Goal: Task Accomplishment & Management: Manage account settings

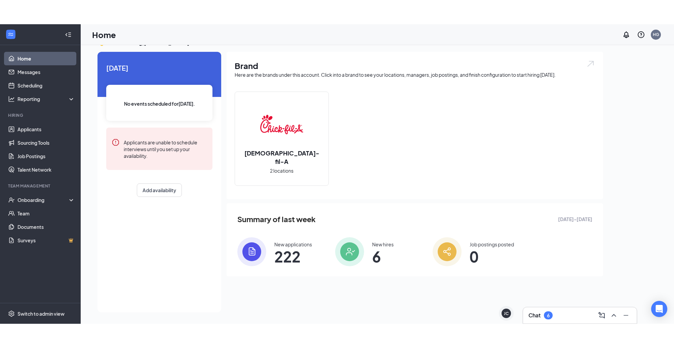
scroll to position [3, 0]
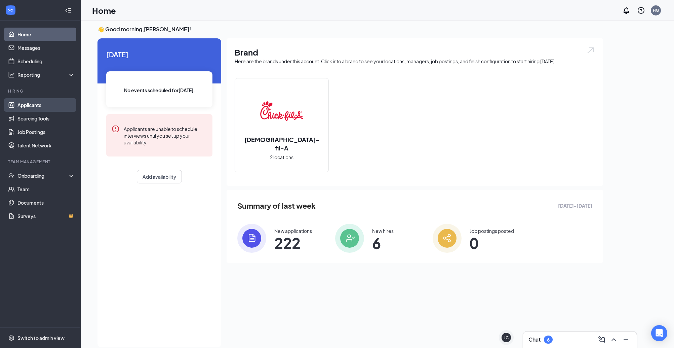
click at [32, 109] on link "Applicants" at bounding box center [46, 104] width 58 height 13
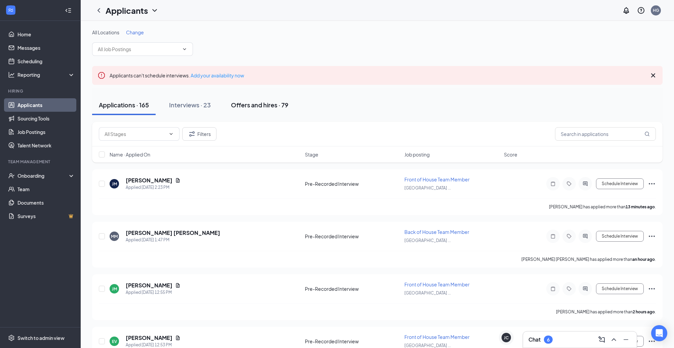
click at [269, 100] on button "Offers and hires · 79" at bounding box center [259, 105] width 71 height 20
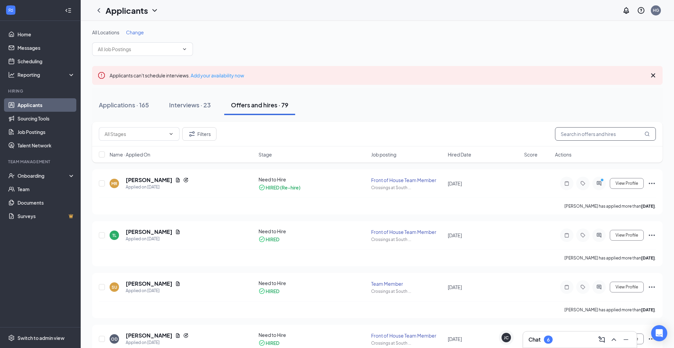
click at [545, 131] on input "text" at bounding box center [605, 133] width 101 height 13
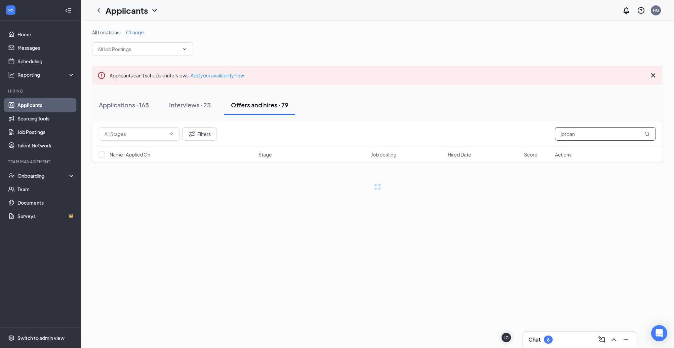
type input "jordan"
click at [539, 166] on div "Filters jordan Name · Applied On Stage Job posting Hired Date Score Actions" at bounding box center [377, 145] width 571 height 47
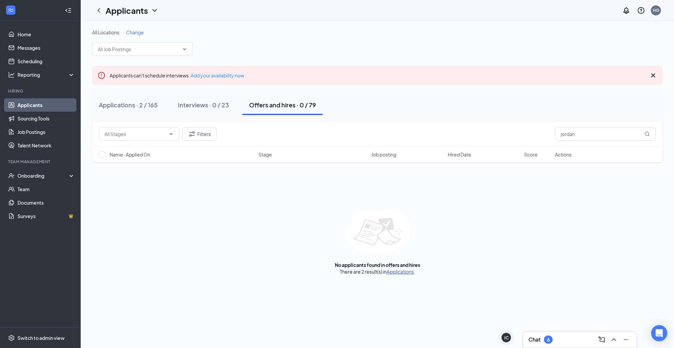
click at [399, 271] on link "Applications" at bounding box center [400, 271] width 27 height 6
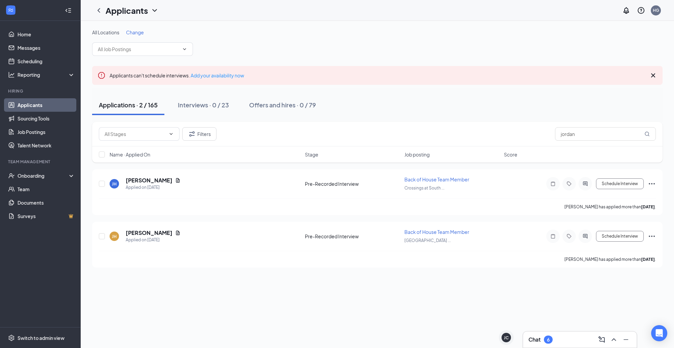
click at [545, 76] on icon "Cross" at bounding box center [653, 75] width 4 height 4
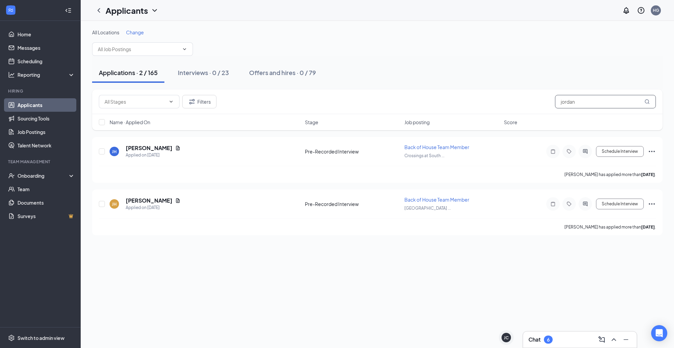
click at [545, 100] on input "jordan" at bounding box center [605, 101] width 101 height 13
type input "jordyn"
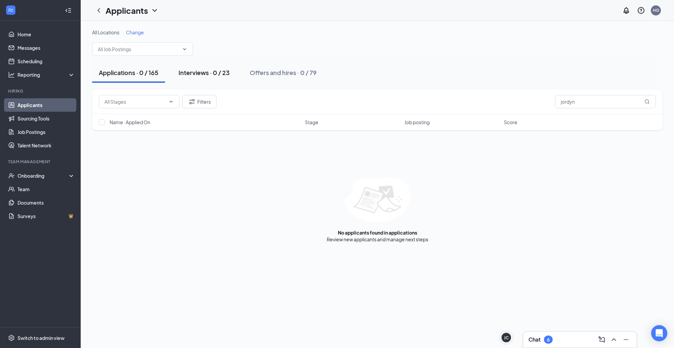
click at [213, 71] on div "Interviews · 0 / 23" at bounding box center [204, 72] width 51 height 8
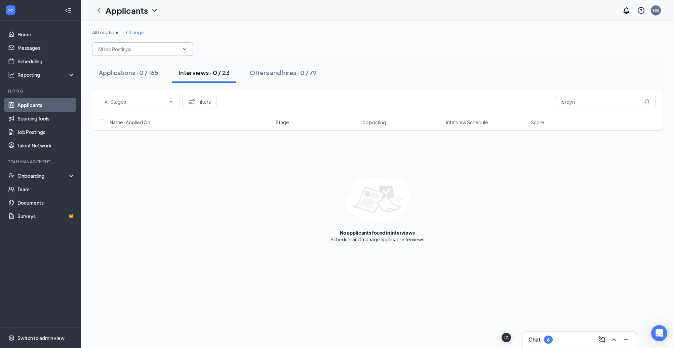
click at [186, 49] on icon "ChevronDown" at bounding box center [184, 48] width 5 height 5
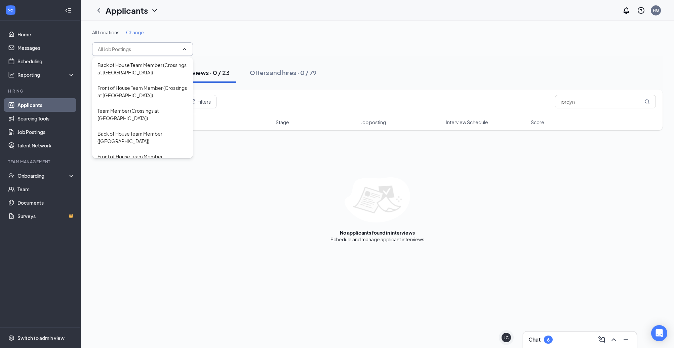
click at [197, 32] on div "All Locations Change" at bounding box center [377, 32] width 571 height 7
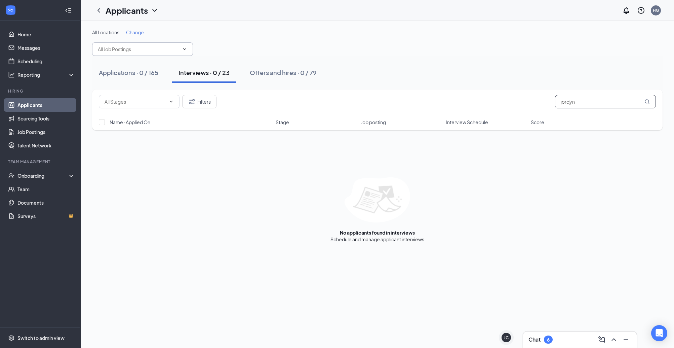
click at [545, 105] on input "jordyn" at bounding box center [605, 101] width 101 height 13
click at [545, 104] on input "jordyn" at bounding box center [605, 101] width 101 height 13
type input "jourdyn"
click at [281, 71] on div "Offers and hires · 0 / 79" at bounding box center [283, 72] width 67 height 8
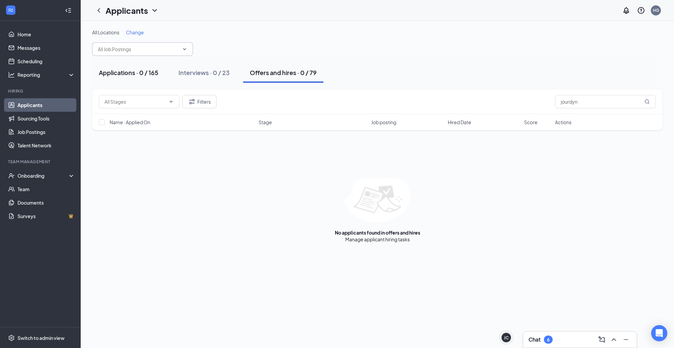
click at [123, 78] on button "Applications · 0 / 165" at bounding box center [128, 73] width 73 height 20
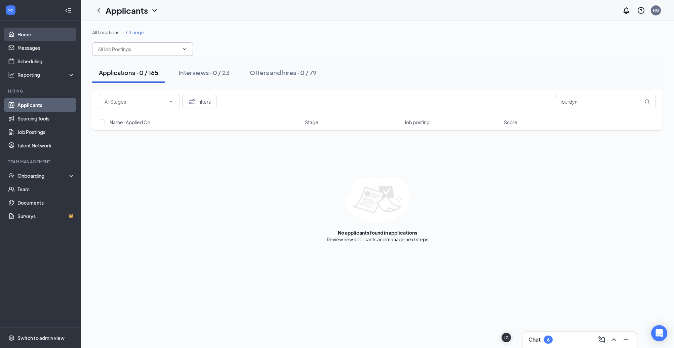
click at [32, 33] on link "Home" at bounding box center [46, 34] width 58 height 13
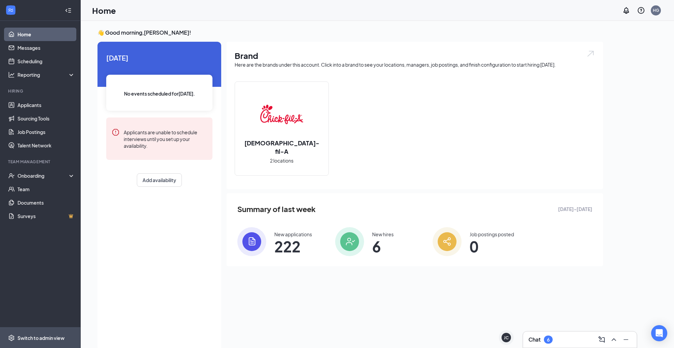
click at [44, 299] on span "Switch to admin view" at bounding box center [46, 337] width 58 height 21
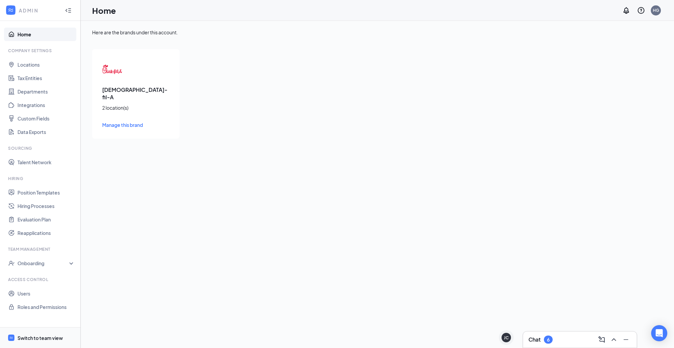
click at [35, 299] on div "Switch to team view" at bounding box center [39, 337] width 45 height 7
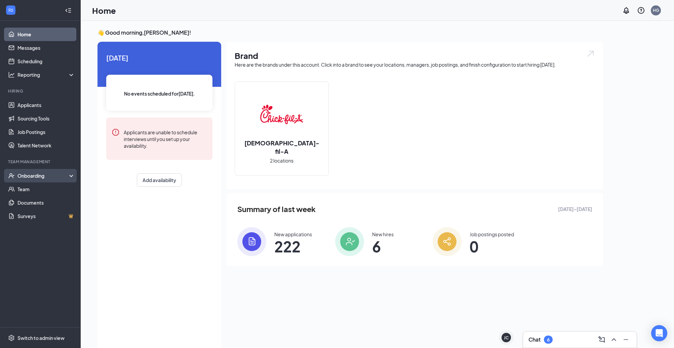
click at [71, 175] on div "Onboarding" at bounding box center [40, 175] width 81 height 13
click at [69, 177] on div "Onboarding" at bounding box center [40, 175] width 81 height 13
click at [51, 104] on link "Applicants" at bounding box center [46, 104] width 58 height 13
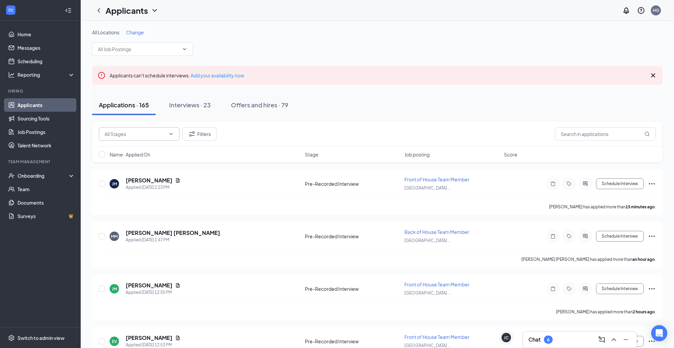
click at [169, 135] on icon "ChevronDown" at bounding box center [171, 133] width 5 height 5
click at [545, 135] on input "text" at bounding box center [605, 133] width 101 height 13
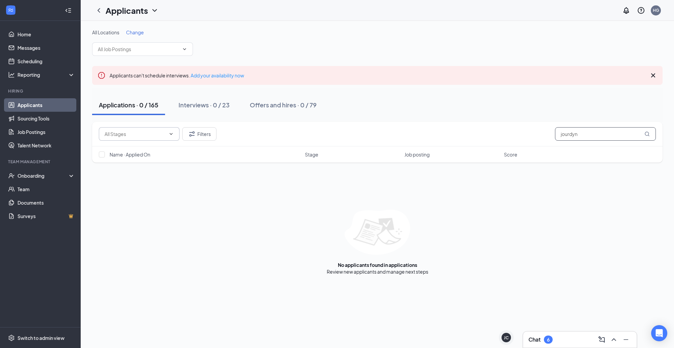
click at [545, 130] on input "jourdyn" at bounding box center [605, 133] width 101 height 13
click at [545, 133] on input "jourdyn" at bounding box center [605, 133] width 101 height 13
type input "jourdyn"
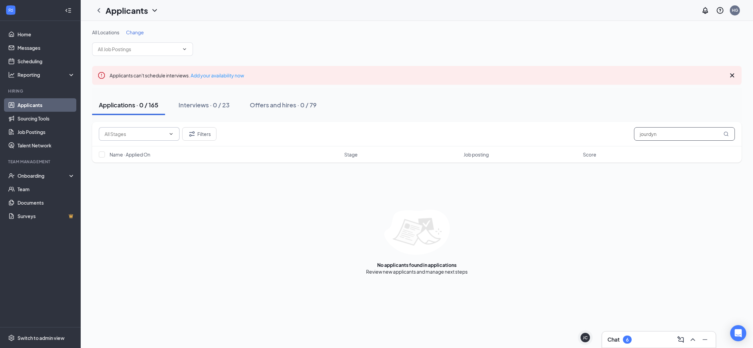
click at [545, 134] on input "jourdyn" at bounding box center [684, 133] width 101 height 13
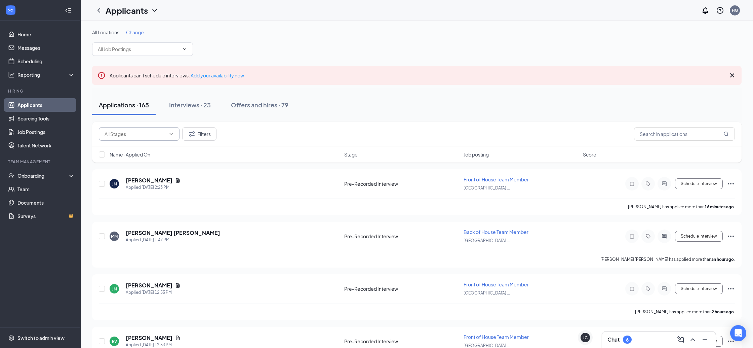
click at [172, 132] on icon "ChevronDown" at bounding box center [171, 133] width 5 height 5
click at [197, 138] on button "Filters" at bounding box center [199, 133] width 34 height 13
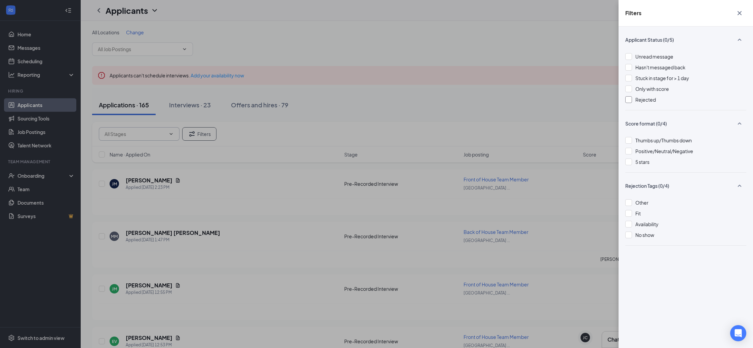
click at [545, 103] on div "Rejected" at bounding box center [646, 99] width 21 height 7
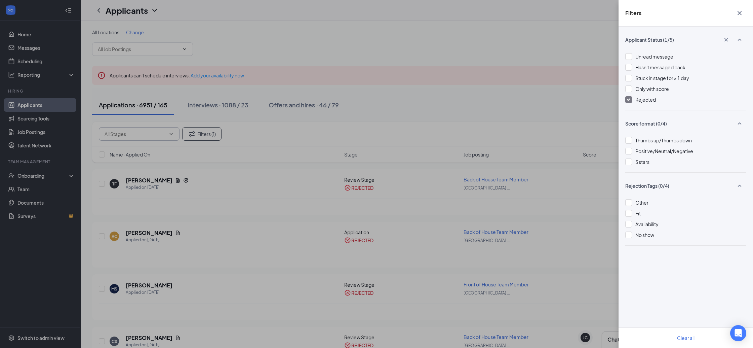
click at [545, 101] on div "Filters Applicant Status (1/5) Unread message Hasn't messaged back Stuck in sta…" at bounding box center [376, 174] width 753 height 348
click at [545, 15] on icon "Cross" at bounding box center [740, 13] width 8 height 8
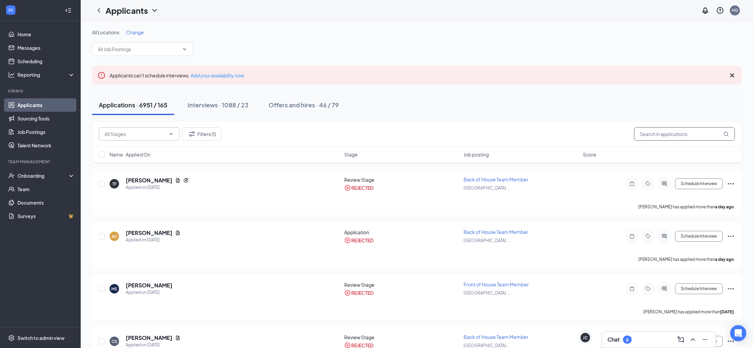
click at [545, 133] on input "text" at bounding box center [684, 133] width 101 height 13
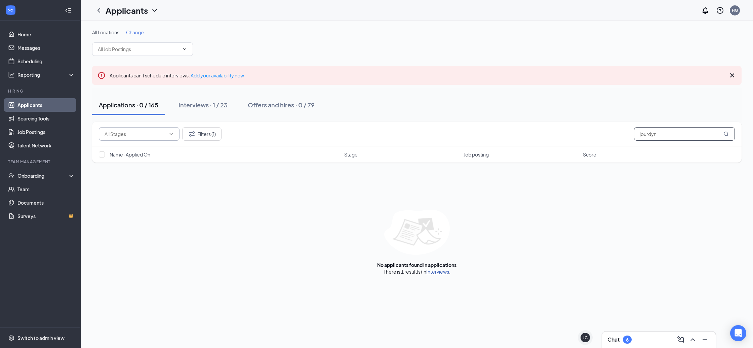
type input "jourdyn"
click at [439, 273] on link "Interviews" at bounding box center [437, 271] width 23 height 6
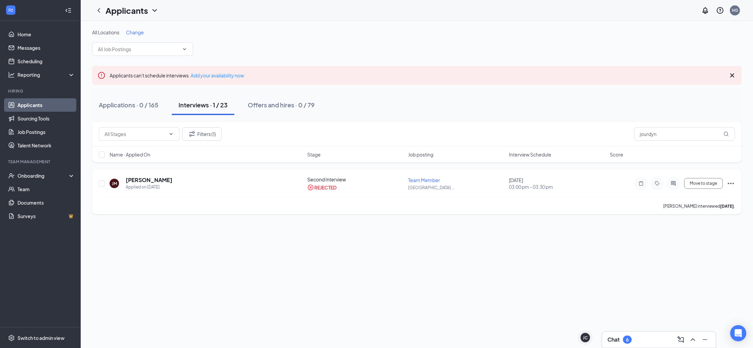
click at [545, 183] on icon "Ellipses" at bounding box center [731, 183] width 6 height 1
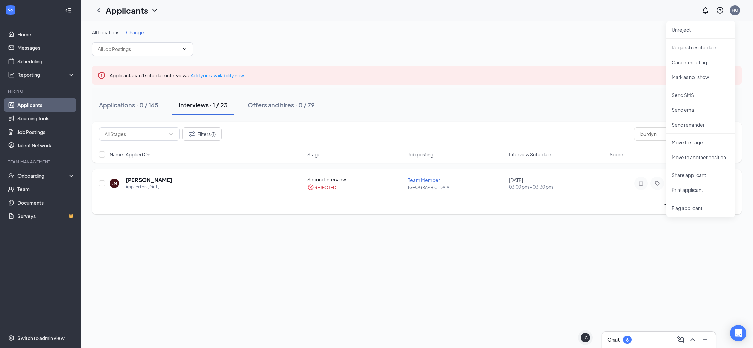
click at [545, 192] on div "JM Jourdyn Metoyer Applied on Jun 3 Second Interview REJECTED Team Member Hidde…" at bounding box center [417, 187] width 636 height 22
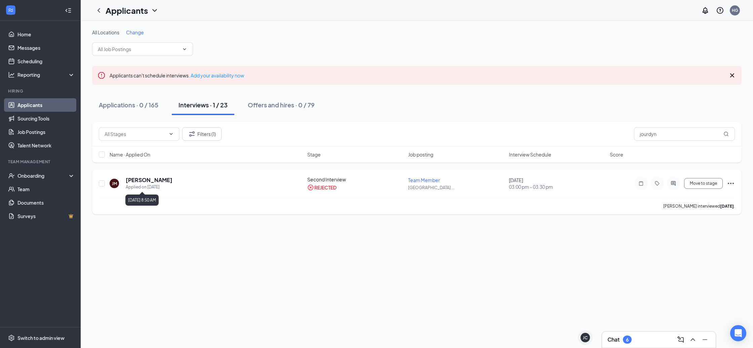
click at [161, 185] on div "Applied on [DATE]" at bounding box center [149, 187] width 47 height 7
click at [105, 184] on div at bounding box center [102, 183] width 7 height 15
click at [105, 184] on input "checkbox" at bounding box center [102, 183] width 6 height 6
checkbox input "true"
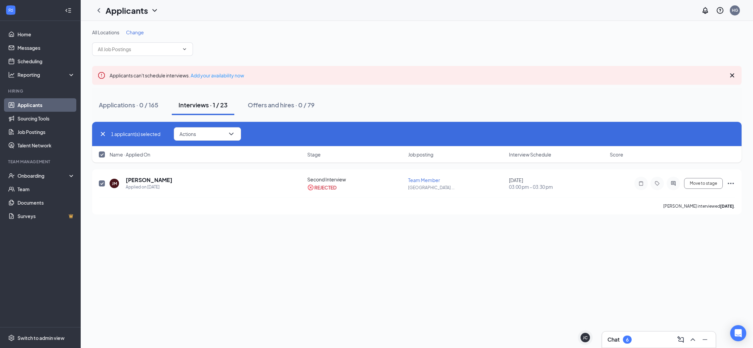
click at [243, 132] on div "1 applicant(s) selected Actions" at bounding box center [417, 133] width 636 height 13
click at [237, 134] on button "Actions" at bounding box center [207, 133] width 67 height 13
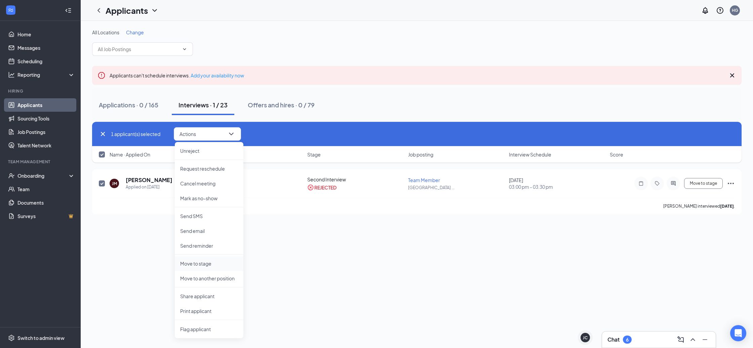
click at [224, 263] on p "Move to stage" at bounding box center [209, 263] width 58 height 7
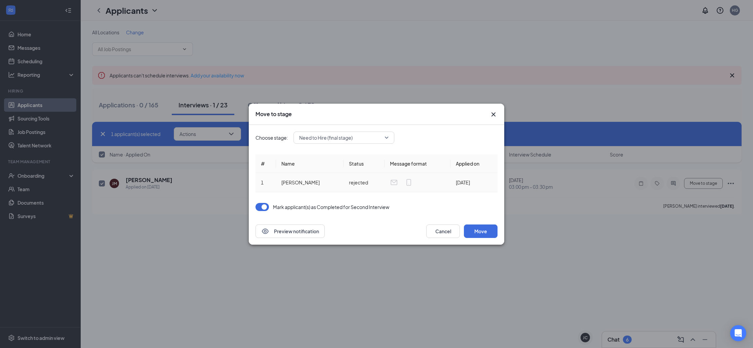
click at [352, 180] on td "rejected" at bounding box center [364, 182] width 41 height 19
click at [387, 139] on span "Need to Hire (final stage)" at bounding box center [343, 138] width 89 height 10
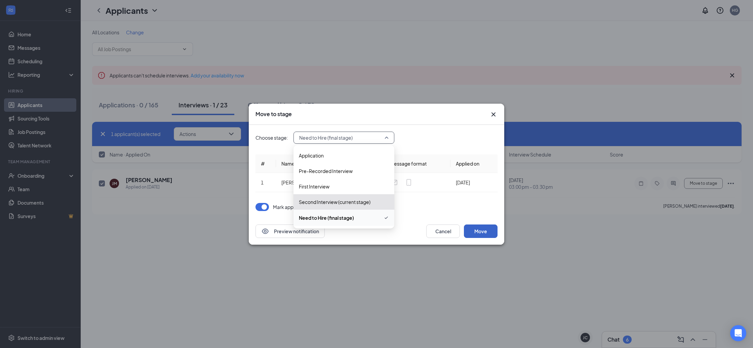
click at [481, 233] on button "Move" at bounding box center [481, 230] width 34 height 13
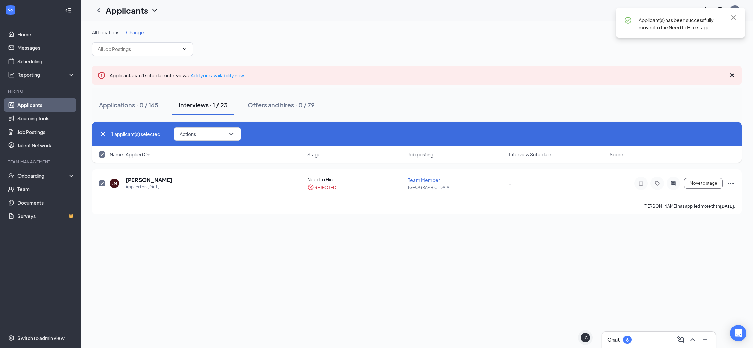
click at [545, 18] on span "Applicant(s) has been successfully moved to the Need to Hire stage." at bounding box center [676, 23] width 75 height 13
click at [264, 105] on div "Offers and hires · 0 / 79" at bounding box center [281, 105] width 67 height 8
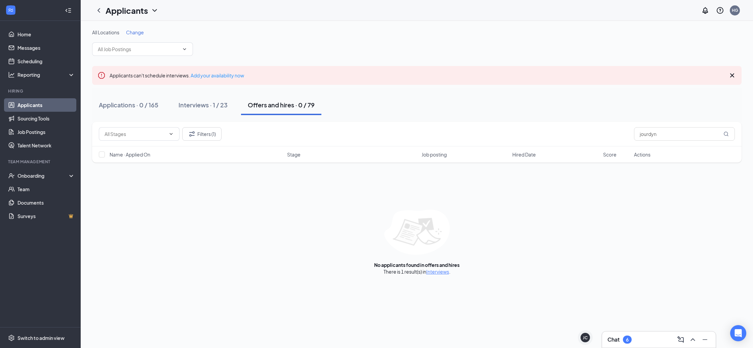
click at [545, 70] on div "Applicants can't schedule interviews. Add your availability now" at bounding box center [417, 75] width 650 height 19
click at [545, 74] on icon "Cross" at bounding box center [732, 75] width 8 height 8
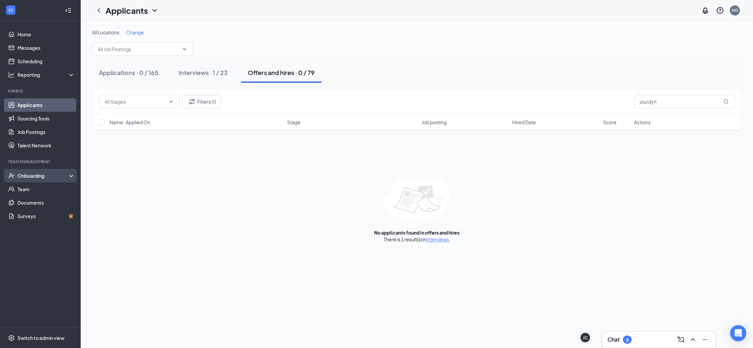
click at [28, 178] on div "Onboarding" at bounding box center [43, 175] width 52 height 7
click at [42, 108] on link "Applicants" at bounding box center [46, 104] width 58 height 13
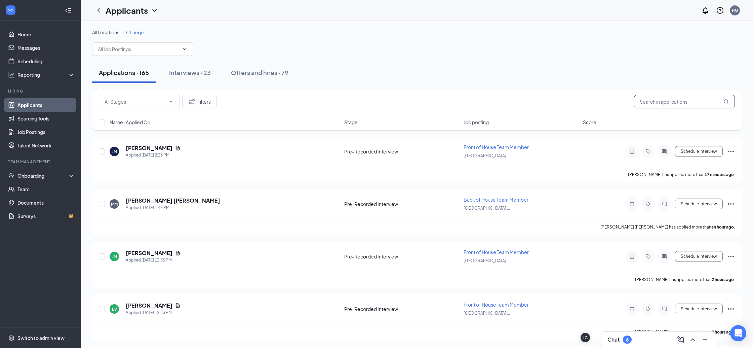
click at [545, 99] on input "text" at bounding box center [684, 101] width 101 height 13
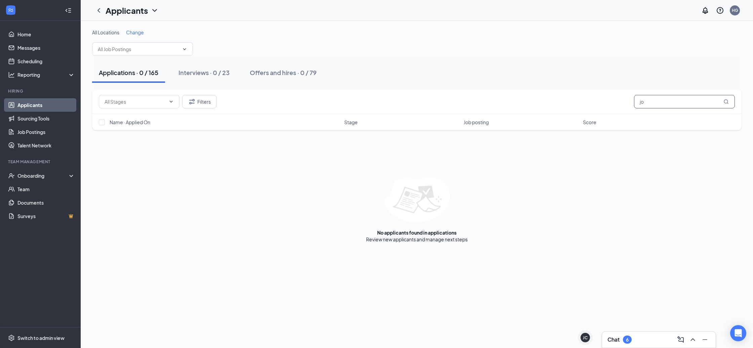
type input "j"
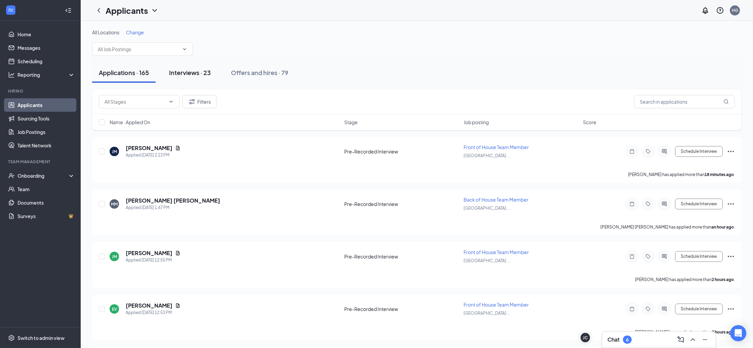
click at [188, 71] on div "Interviews · 23" at bounding box center [190, 72] width 42 height 8
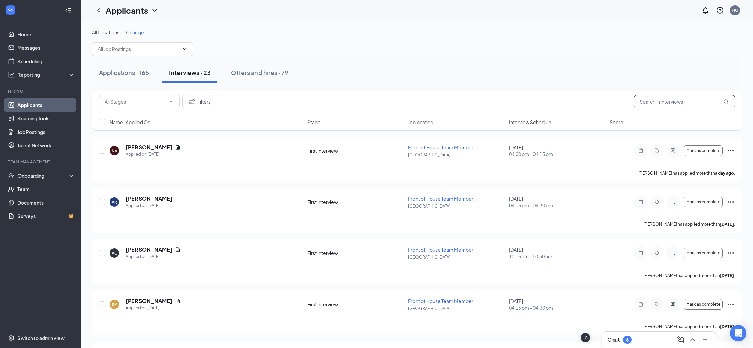
click at [545, 104] on input "text" at bounding box center [684, 101] width 101 height 13
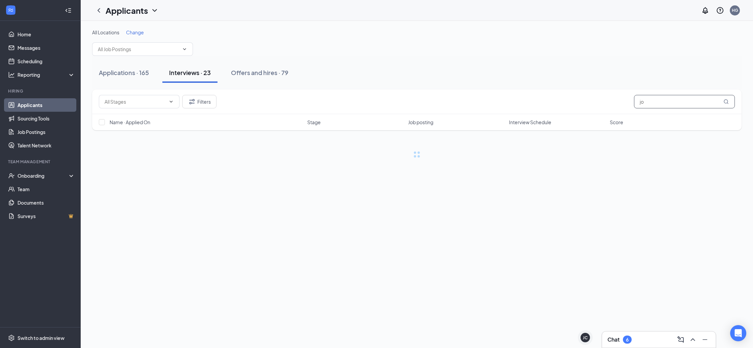
type input "j"
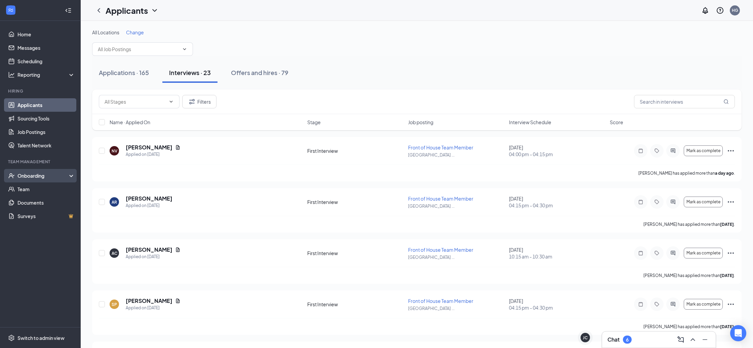
click at [70, 174] on div "Onboarding" at bounding box center [40, 175] width 81 height 13
click at [175, 111] on div "Filters" at bounding box center [417, 101] width 650 height 25
click at [173, 103] on icon "ChevronDown" at bounding box center [171, 101] width 5 height 5
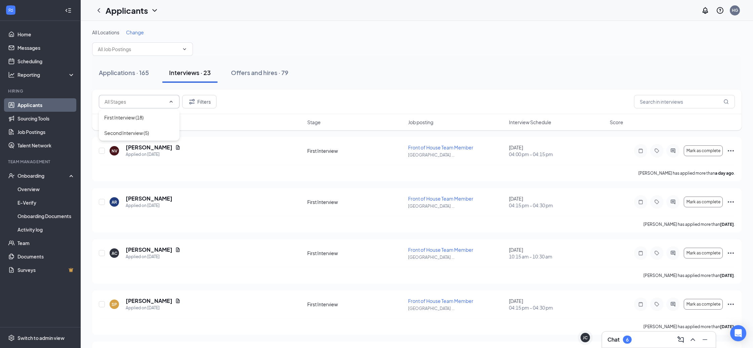
click at [169, 102] on icon "ChevronUp" at bounding box center [171, 101] width 5 height 5
click at [170, 102] on icon "ChevronDown" at bounding box center [171, 101] width 5 height 5
click at [158, 134] on div "Second Interview (5)" at bounding box center [139, 132] width 70 height 7
type input "Second Interview (5)"
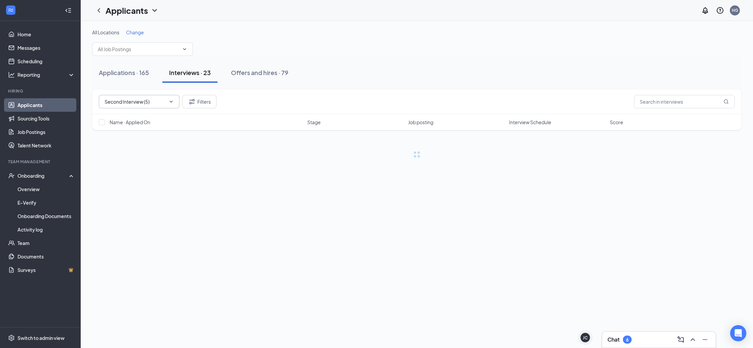
click at [158, 134] on div "Second Interview (5) Filters Name · Applied On Stage Job posting Interview Sche…" at bounding box center [417, 112] width 650 height 47
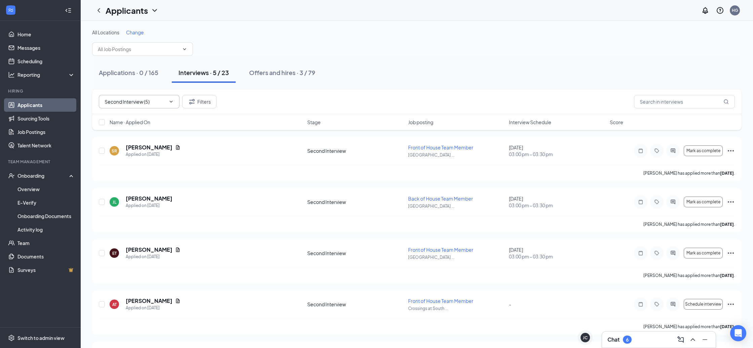
click at [156, 8] on icon "ChevronDown" at bounding box center [155, 10] width 8 height 8
click at [129, 27] on link "Applicants" at bounding box center [132, 25] width 45 height 7
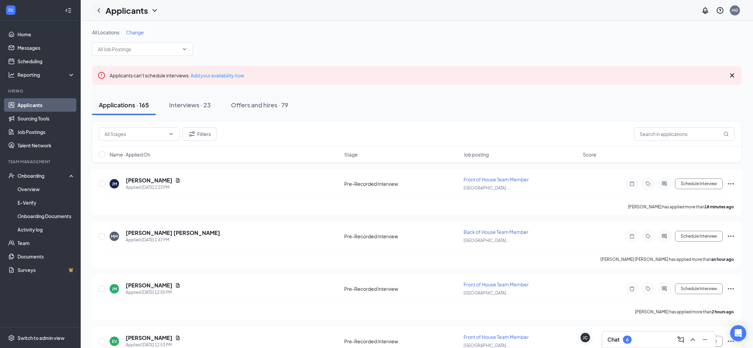
click at [99, 7] on icon "ChevronLeft" at bounding box center [99, 10] width 8 height 8
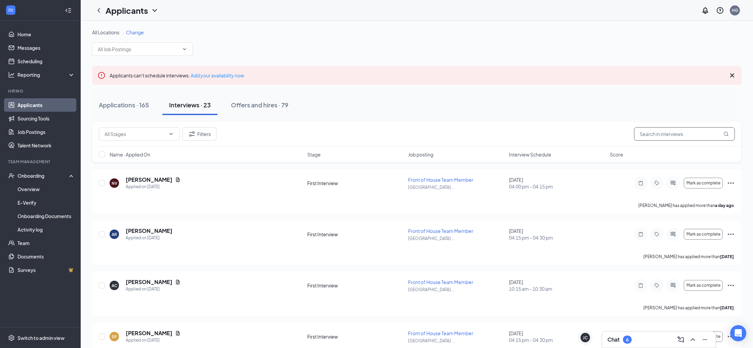
click at [545, 134] on input "text" at bounding box center [684, 133] width 101 height 13
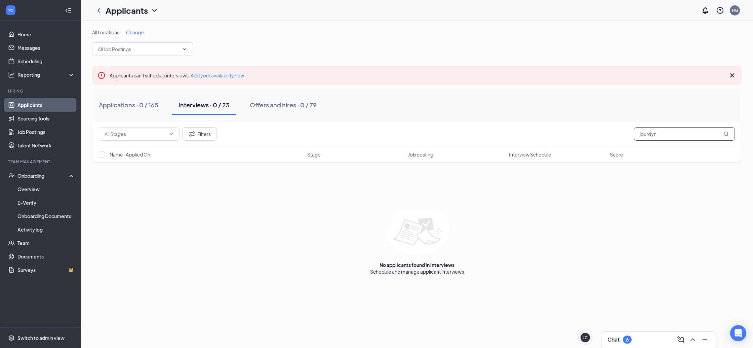
type input "jourdyn"
click at [43, 108] on link "Applicants" at bounding box center [46, 104] width 58 height 13
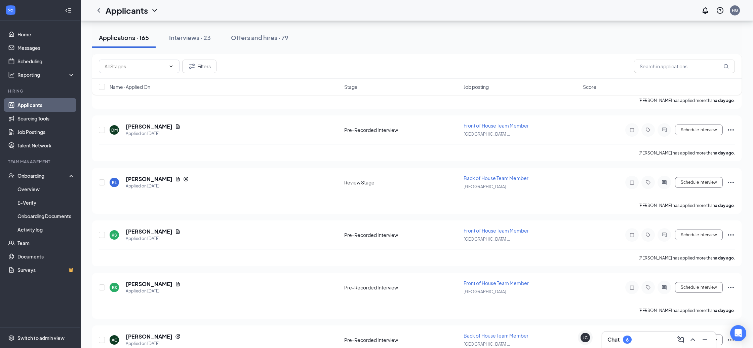
scroll to position [2052, 0]
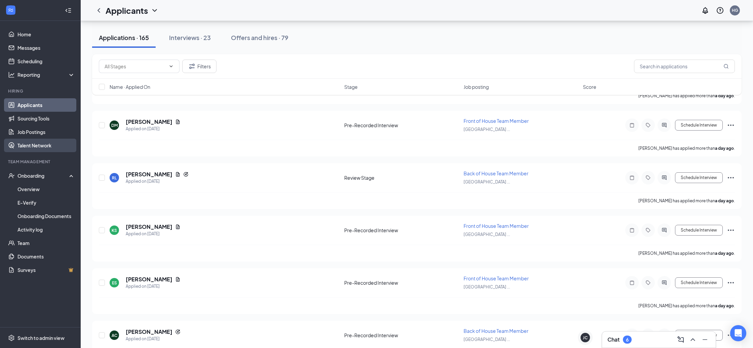
click at [31, 146] on link "Talent Network" at bounding box center [46, 145] width 58 height 13
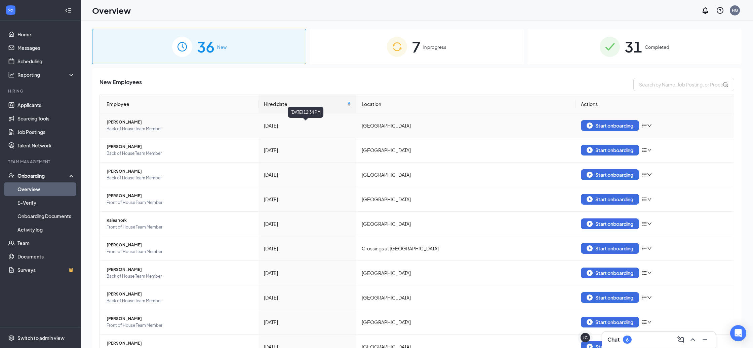
click at [323, 104] on span "Hired date" at bounding box center [305, 103] width 82 height 7
click at [351, 102] on div "Hired date" at bounding box center [307, 103] width 87 height 7
click at [450, 47] on div "7 In progress" at bounding box center [417, 46] width 214 height 35
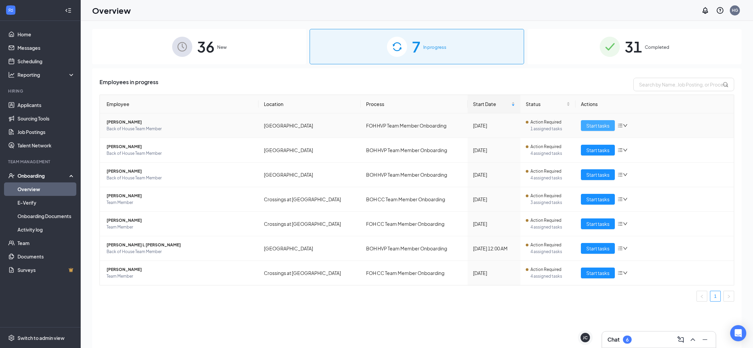
click at [593, 125] on span "Start tasks" at bounding box center [598, 125] width 23 height 7
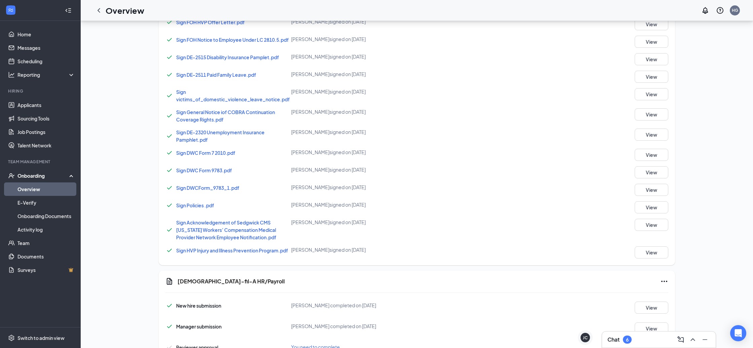
scroll to position [427, 0]
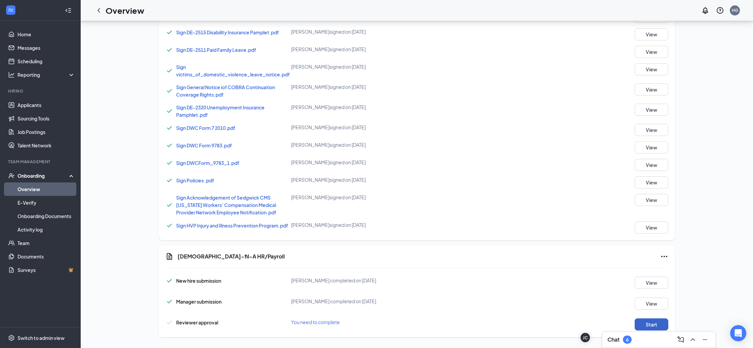
click at [660, 318] on button "Start" at bounding box center [652, 324] width 34 height 12
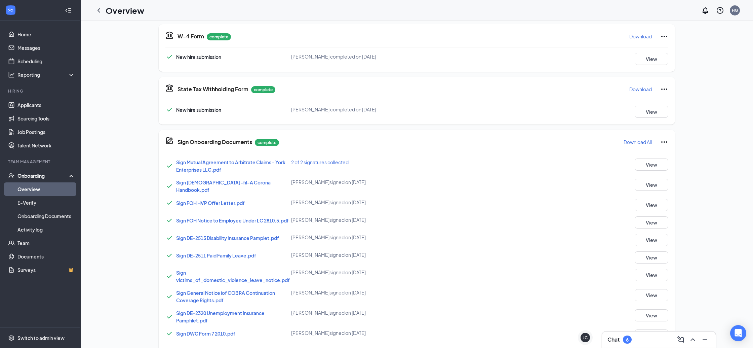
scroll to position [0, 0]
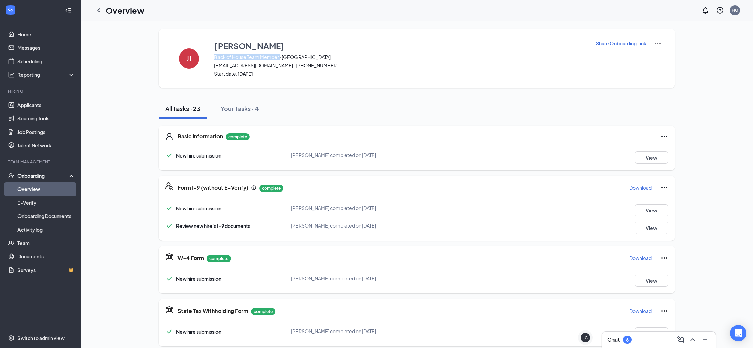
drag, startPoint x: 215, startPoint y: 56, endPoint x: 279, endPoint y: 56, distance: 64.9
click at [279, 56] on span "Back of House Team Member · [GEOGRAPHIC_DATA]" at bounding box center [400, 56] width 373 height 7
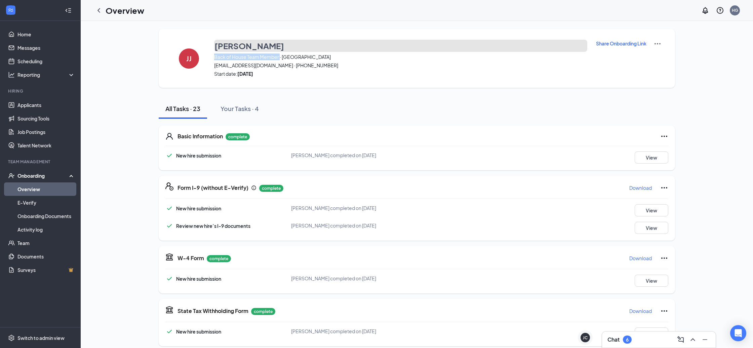
click at [375, 42] on button "[PERSON_NAME]" at bounding box center [400, 46] width 373 height 12
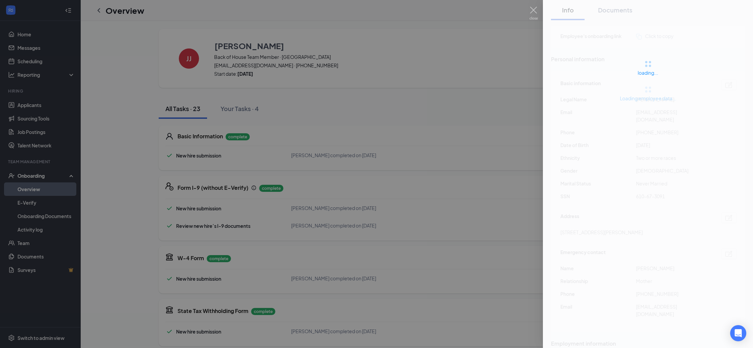
click at [467, 81] on div at bounding box center [376, 174] width 753 height 348
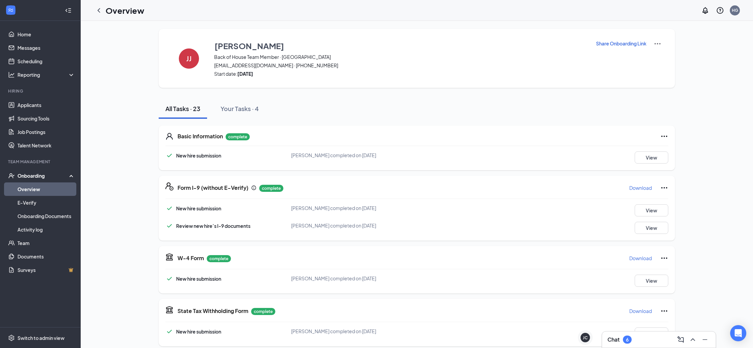
click at [660, 44] on img at bounding box center [658, 44] width 8 height 8
click at [660, 50] on li "View details" at bounding box center [658, 55] width 34 height 11
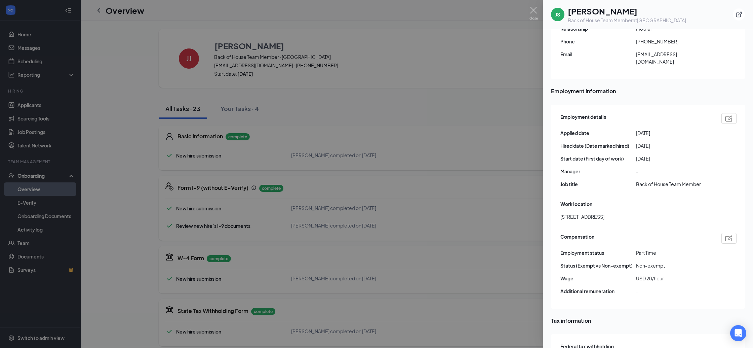
scroll to position [284, 0]
click at [732, 113] on img at bounding box center [729, 116] width 7 height 6
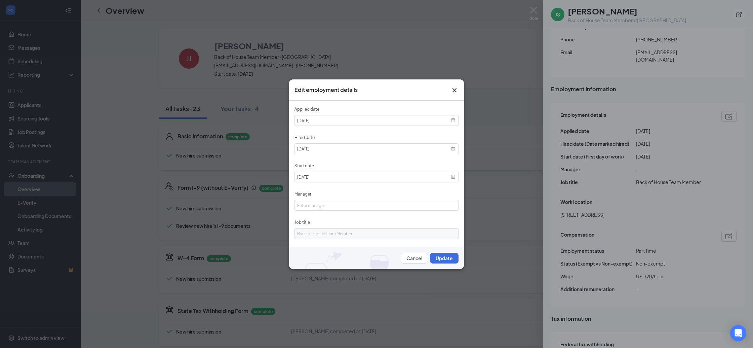
scroll to position [0, 0]
click at [455, 86] on icon "Cross" at bounding box center [455, 90] width 8 height 8
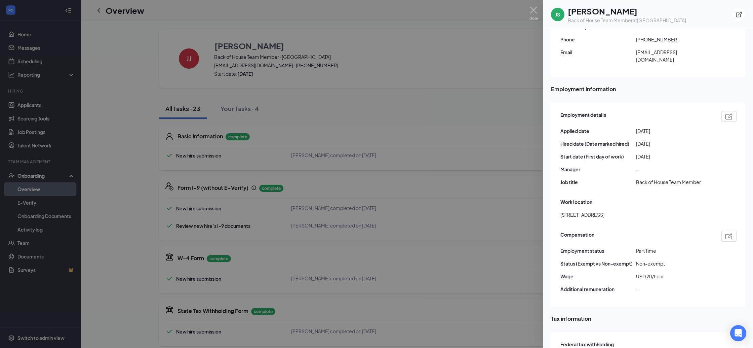
click at [728, 233] on img at bounding box center [729, 236] width 7 height 6
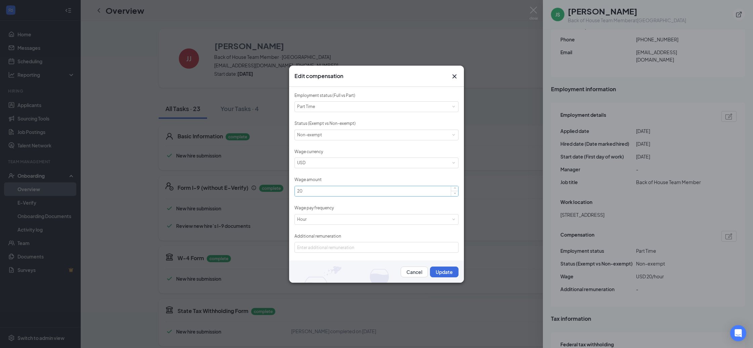
click at [325, 186] on input "20" at bounding box center [376, 191] width 163 height 10
click at [415, 271] on button "Cancel" at bounding box center [414, 271] width 27 height 11
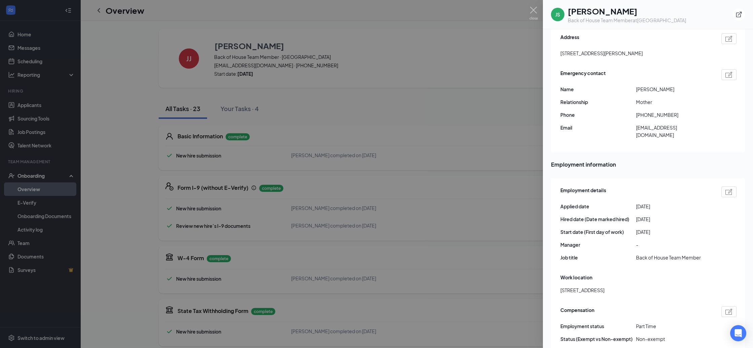
scroll to position [182, 0]
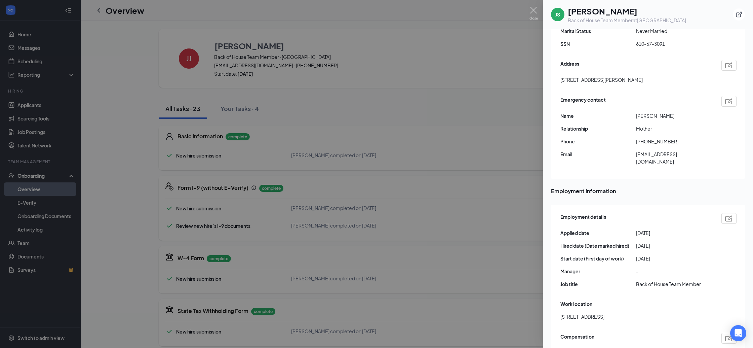
click at [730, 215] on img at bounding box center [729, 218] width 7 height 6
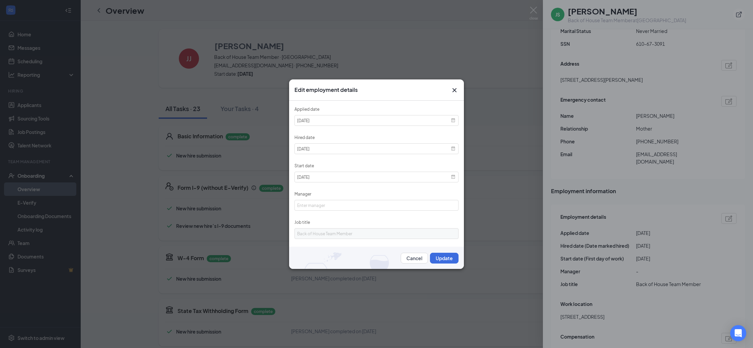
click at [353, 197] on div "Manager" at bounding box center [377, 195] width 164 height 9
click at [348, 203] on input "Manager" at bounding box center [377, 205] width 164 height 11
type input "Hannah Gorham"
click at [309, 227] on div "Job title" at bounding box center [377, 223] width 164 height 9
click at [334, 178] on input "2025-09-02" at bounding box center [377, 177] width 164 height 11
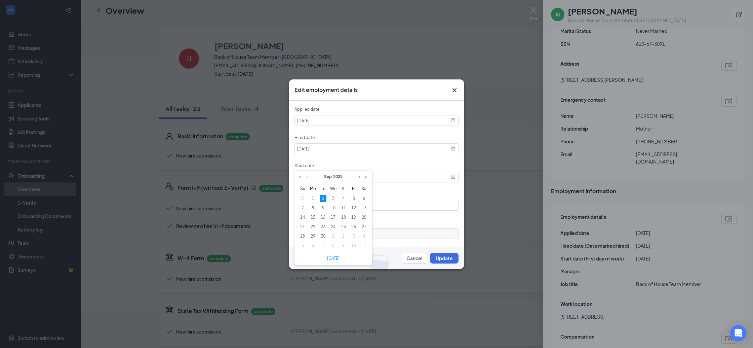
click at [309, 174] on link at bounding box center [307, 176] width 5 height 11
click at [325, 236] on div "26" at bounding box center [323, 236] width 7 height 7
type input "2025-08-26"
click at [348, 149] on input "2025-09-02" at bounding box center [377, 148] width 164 height 11
click at [308, 151] on link at bounding box center [307, 148] width 5 height 11
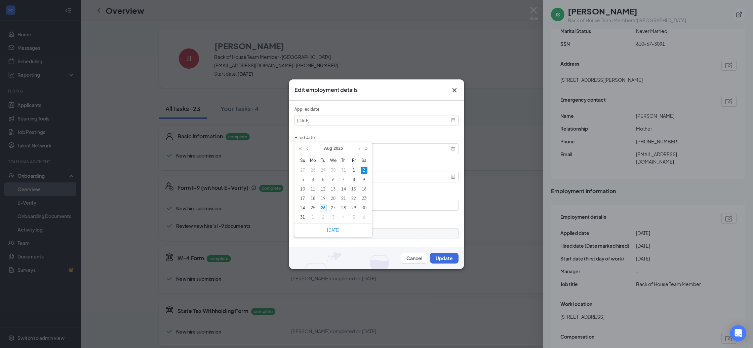
click at [322, 208] on div "26" at bounding box center [323, 207] width 7 height 7
type input "2025-08-26"
click at [349, 163] on div "Start date" at bounding box center [377, 166] width 164 height 9
click at [452, 256] on button "Update" at bounding box center [444, 258] width 29 height 11
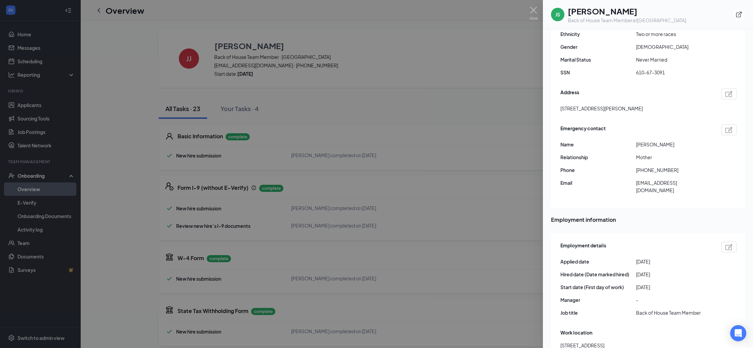
scroll to position [158, 0]
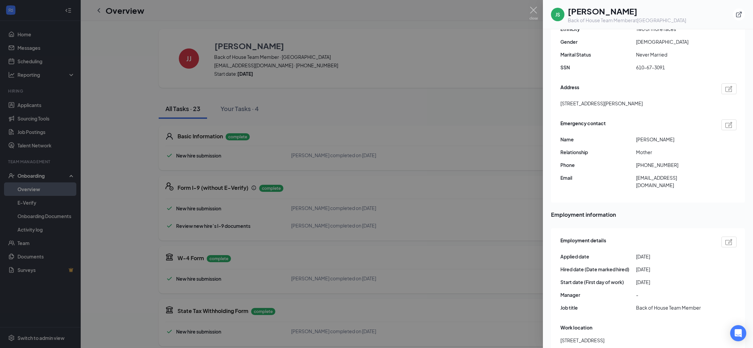
click at [731, 86] on img at bounding box center [729, 89] width 7 height 6
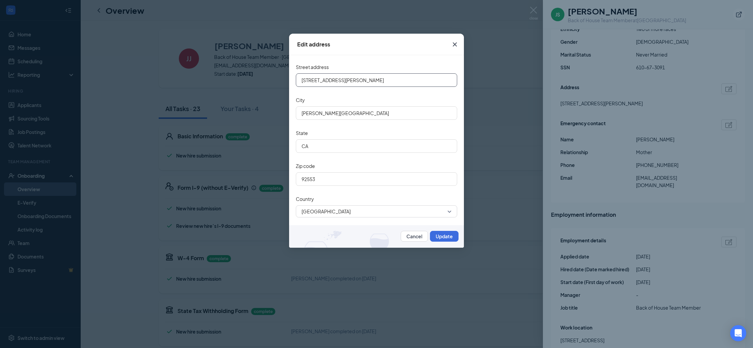
click at [346, 81] on input "[STREET_ADDRESS][PERSON_NAME]" at bounding box center [376, 79] width 161 height 13
type input "23121 Yarborough Drive"
click at [325, 116] on input "Moreno valley" at bounding box center [376, 112] width 161 height 13
type input "Moreno Valley"
click at [441, 235] on button "Update" at bounding box center [444, 236] width 29 height 11
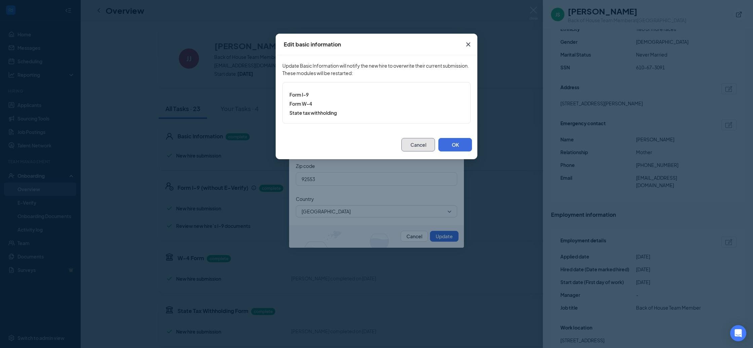
click at [415, 147] on button "Cancel" at bounding box center [419, 144] width 34 height 13
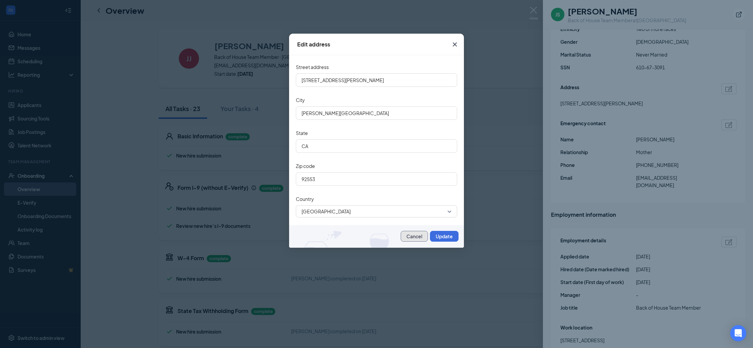
click at [406, 234] on button "Cancel" at bounding box center [414, 236] width 27 height 11
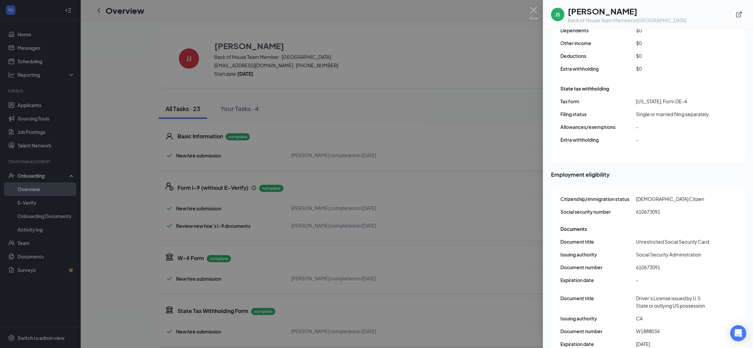
scroll to position [632, 0]
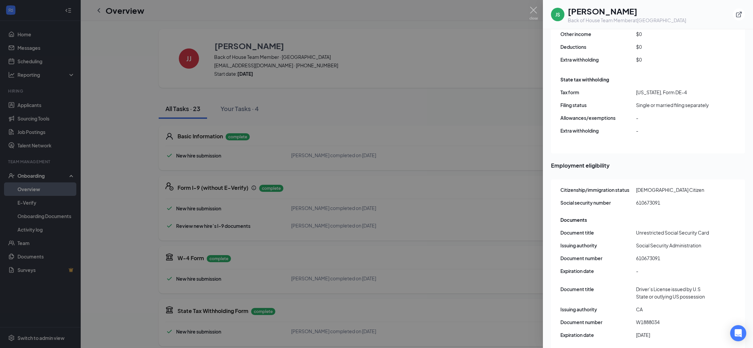
click at [538, 7] on div at bounding box center [376, 174] width 753 height 348
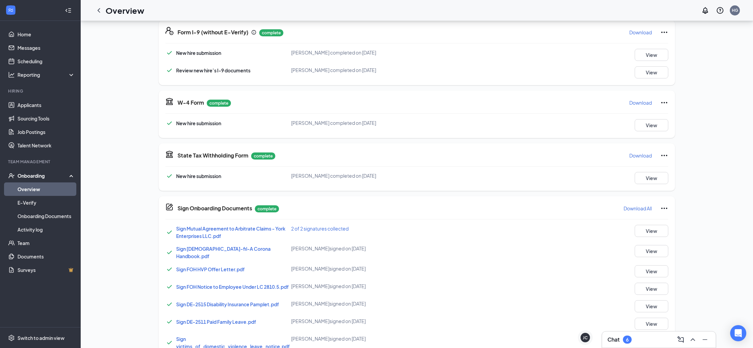
scroll to position [177, 0]
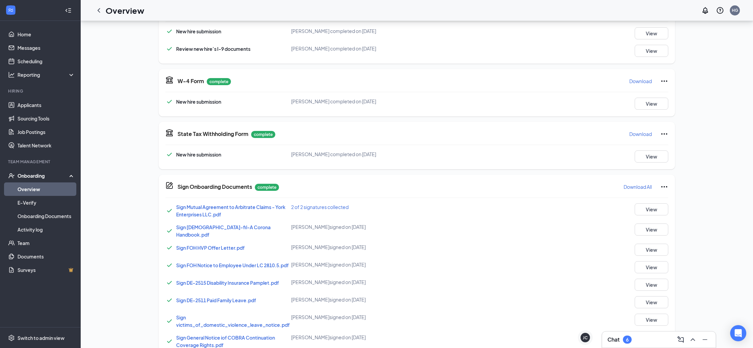
click at [176, 240] on div "Sign Mutual Agreement to Arbitrate Claims - York Enterprises LLC.pdf 2 of 2 sig…" at bounding box center [416, 343] width 503 height 280
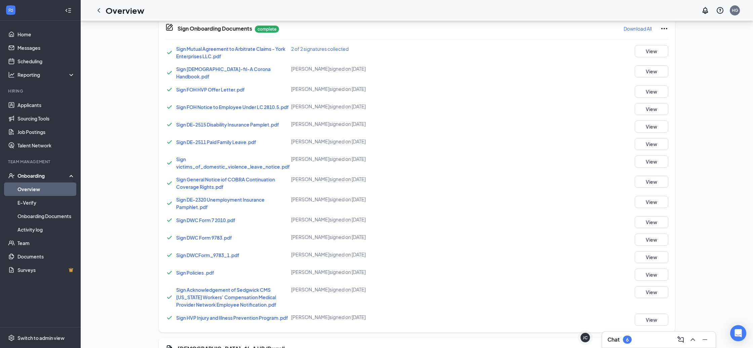
scroll to position [290, 0]
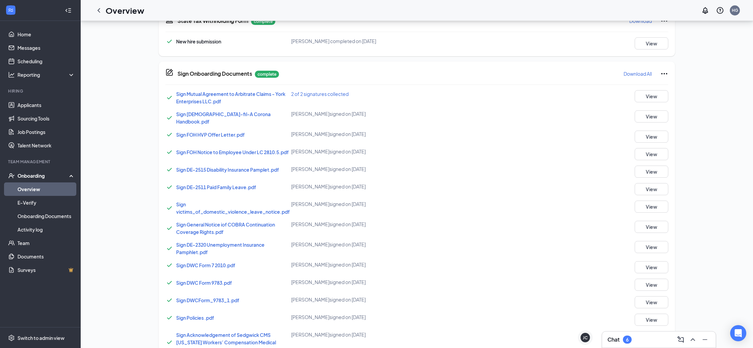
click at [212, 132] on span "Sign FOH HVP Offer Letter.pdf" at bounding box center [210, 135] width 69 height 6
click at [726, 62] on div "JJ Jacob Juarez Back of House Team Member · Hidden Valley Parkway jjakesjuarez2…" at bounding box center [417, 109] width 650 height 741
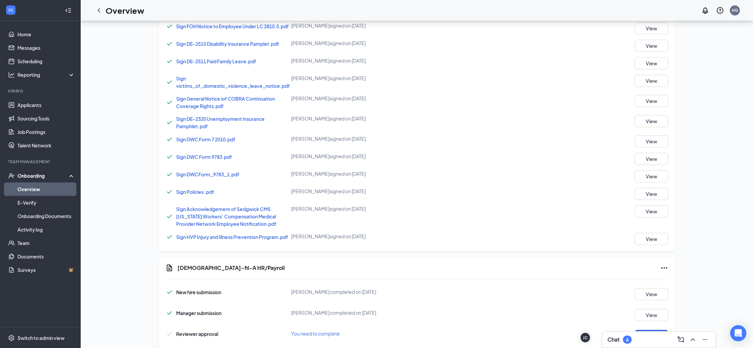
scroll to position [427, 0]
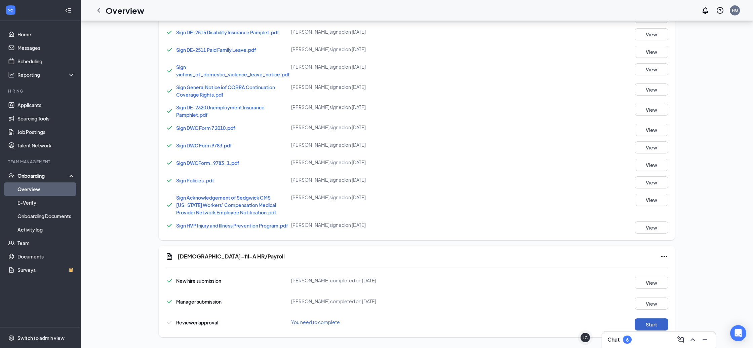
click at [660, 325] on button "Start" at bounding box center [652, 324] width 34 height 12
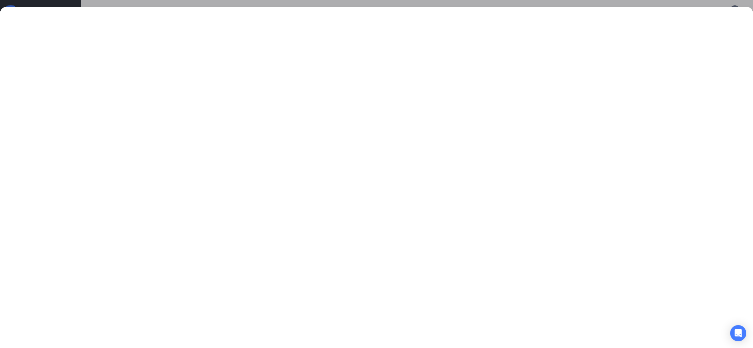
scroll to position [0, 0]
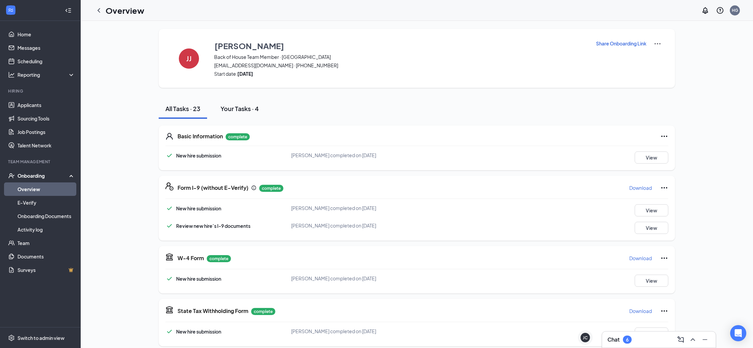
click at [249, 113] on button "Your Tasks · 4" at bounding box center [240, 109] width 52 height 20
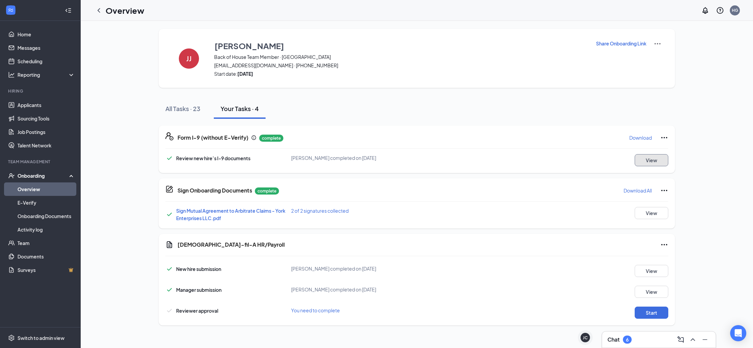
click at [645, 163] on button "View" at bounding box center [652, 160] width 34 height 12
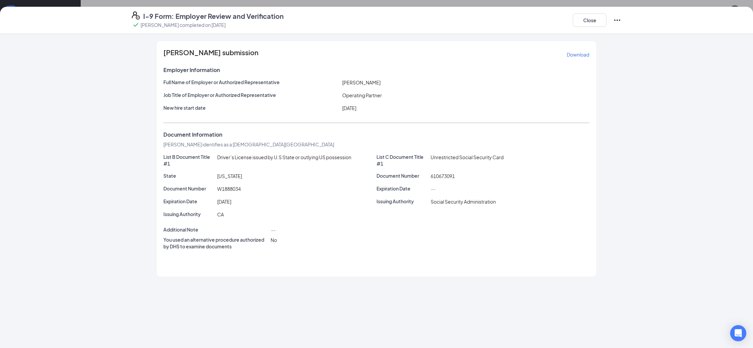
click at [357, 106] on span "08/26/2024" at bounding box center [349, 108] width 14 height 6
click at [357, 105] on span "08/26/2024" at bounding box center [349, 108] width 14 height 6
click at [619, 18] on icon "Ellipses" at bounding box center [617, 20] width 8 height 8
click at [632, 38] on p "This will not resolve any open E-verify cases" at bounding box center [668, 41] width 90 height 7
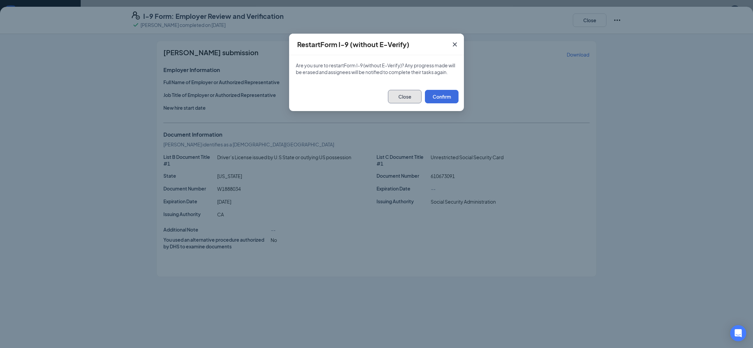
click at [406, 95] on button "Close" at bounding box center [405, 96] width 34 height 13
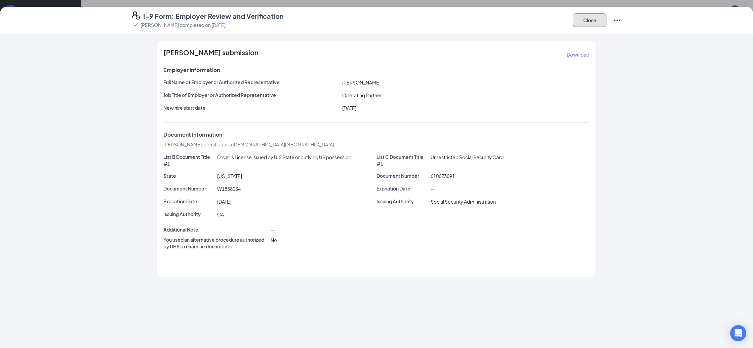
click at [581, 24] on button "Close" at bounding box center [590, 19] width 34 height 13
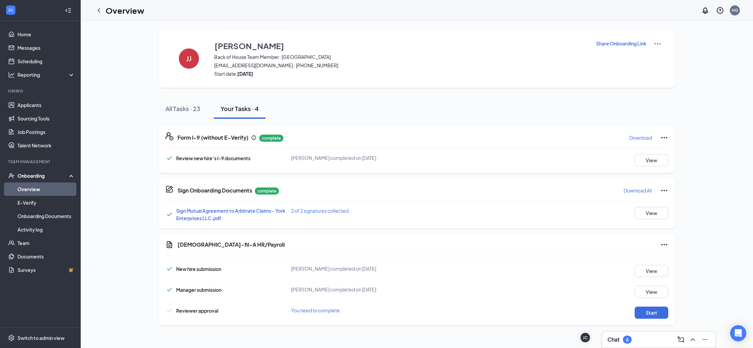
click at [581, 24] on div "I-9 Form: Employer Review and Verification Hannah Gorham completed on Aug 26, 2…" at bounding box center [376, 174] width 753 height 348
click at [663, 247] on icon "Ellipses" at bounding box center [665, 244] width 8 height 8
click at [645, 238] on div "Chick-fil-A HR/Payroll New hire submission Jacob S Juarez completed on Aug 25, …" at bounding box center [417, 279] width 517 height 91
click at [643, 212] on button "View" at bounding box center [652, 213] width 34 height 12
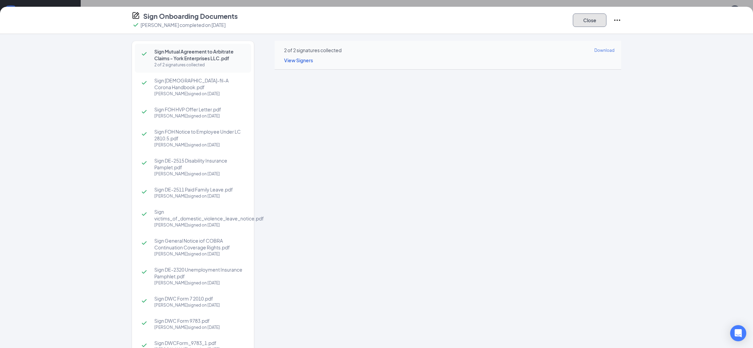
click at [600, 16] on button "Close" at bounding box center [590, 19] width 34 height 13
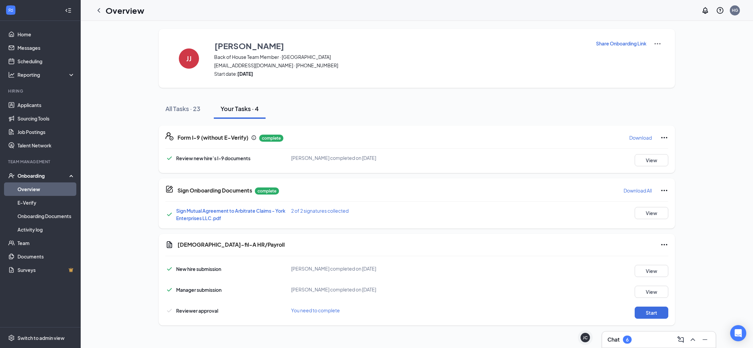
click at [663, 138] on icon "Ellipses" at bounding box center [665, 138] width 8 height 8
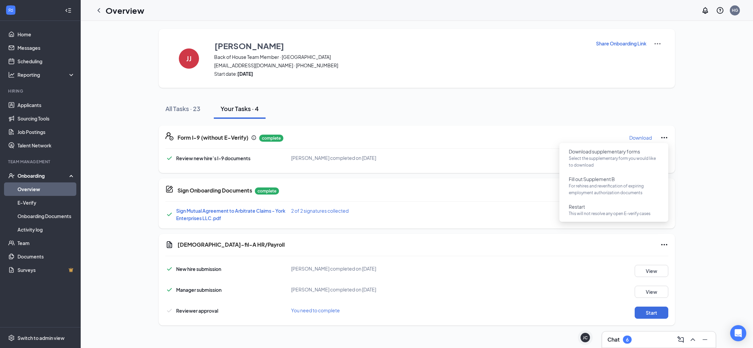
click at [529, 140] on div "Form I-9 (without E-Verify) complete Download" at bounding box center [423, 137] width 491 height 11
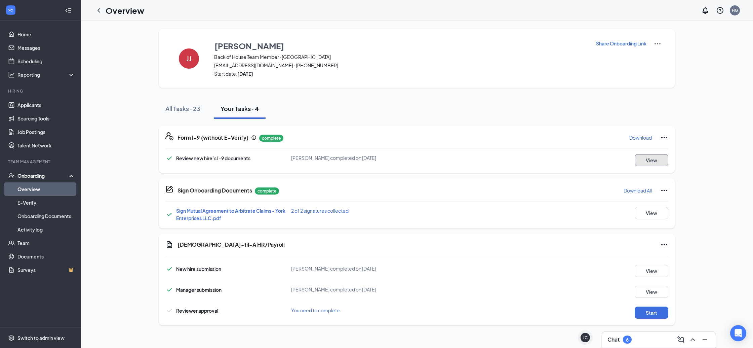
click at [657, 160] on button "View" at bounding box center [652, 160] width 34 height 12
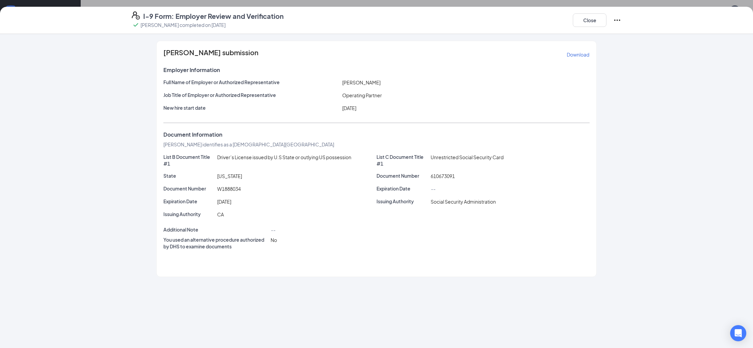
click at [618, 27] on div "Close" at bounding box center [597, 19] width 48 height 17
click at [617, 18] on icon "Ellipses" at bounding box center [617, 20] width 8 height 8
click at [644, 43] on p "This will not resolve any open E-verify cases" at bounding box center [668, 41] width 90 height 7
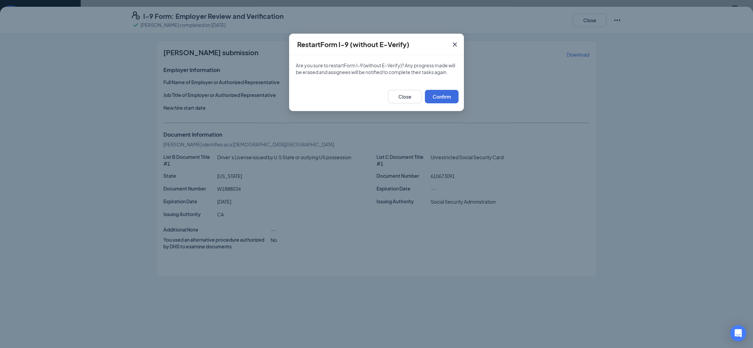
click at [327, 182] on div "Restart Form I-9 (without E-Verify) Are you sure to restart Form I-9 (without E…" at bounding box center [376, 174] width 753 height 348
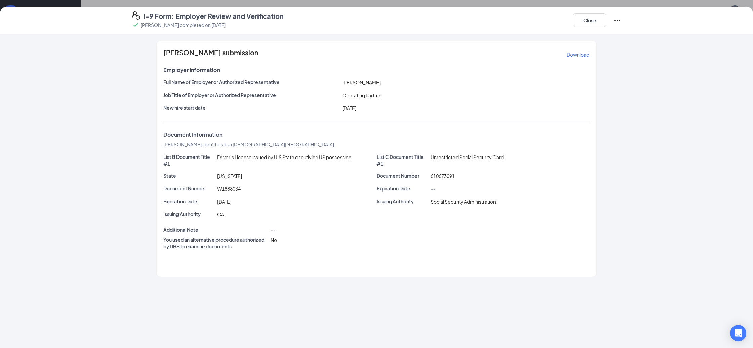
click at [614, 18] on icon "Ellipses" at bounding box center [617, 20] width 8 height 8
click at [634, 34] on span "Restart" at bounding box center [631, 34] width 16 height 7
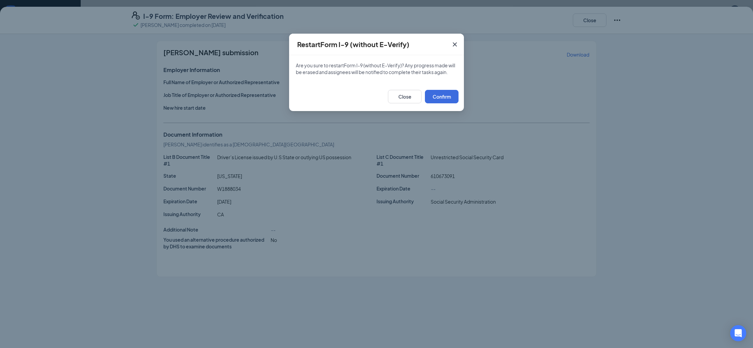
click at [442, 105] on div "Close Confirm" at bounding box center [376, 96] width 175 height 29
click at [439, 101] on button "Confirm" at bounding box center [442, 96] width 34 height 13
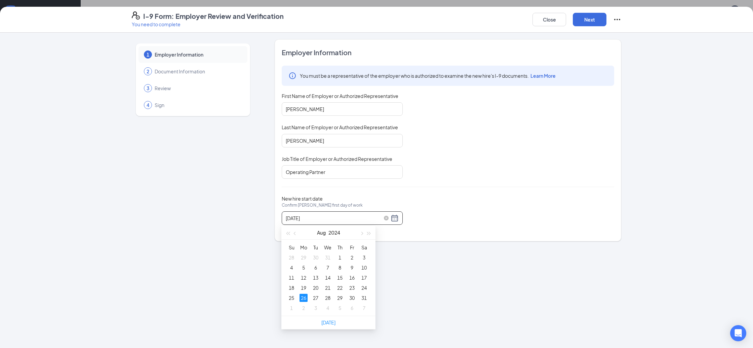
click at [323, 220] on input "08/26/2024" at bounding box center [338, 217] width 104 height 7
click at [366, 232] on button "button" at bounding box center [369, 232] width 7 height 13
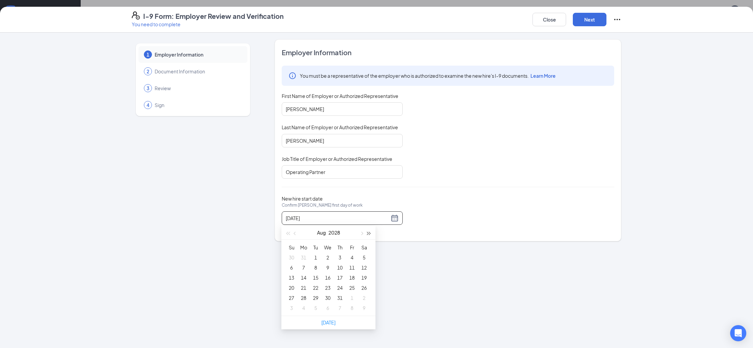
click at [366, 232] on button "button" at bounding box center [369, 232] width 7 height 13
click at [288, 231] on button "button" at bounding box center [287, 232] width 7 height 13
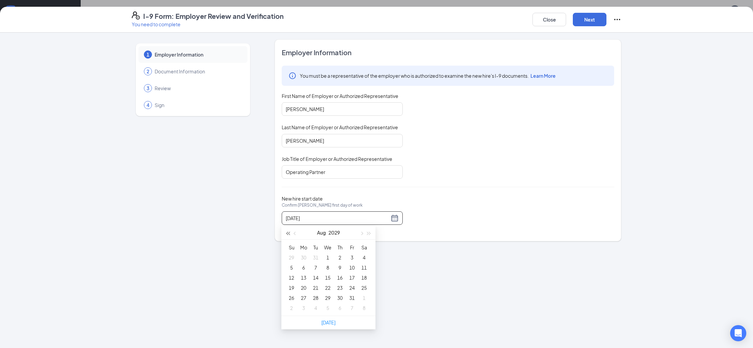
click at [288, 231] on button "button" at bounding box center [287, 232] width 7 height 13
type input "08/26/2025"
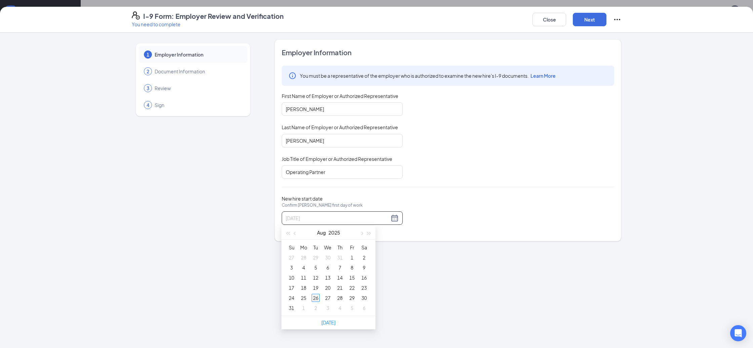
click at [315, 301] on div "26" at bounding box center [316, 298] width 8 height 8
click at [298, 283] on div "1 Employer Information 2 Document Information 3 Review 4 Sign Employer Informat…" at bounding box center [376, 190] width 753 height 315
click at [586, 22] on button "Next" at bounding box center [590, 19] width 34 height 13
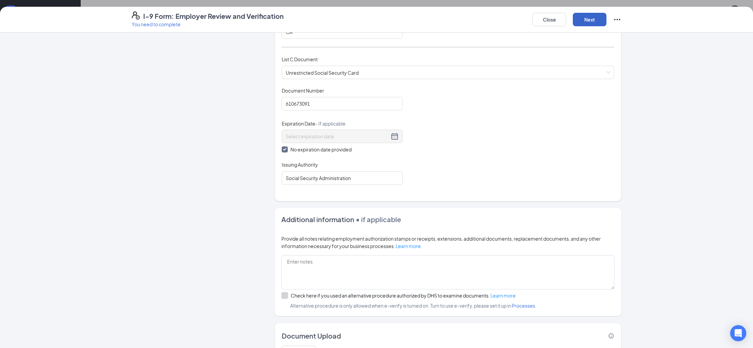
scroll to position [289, 0]
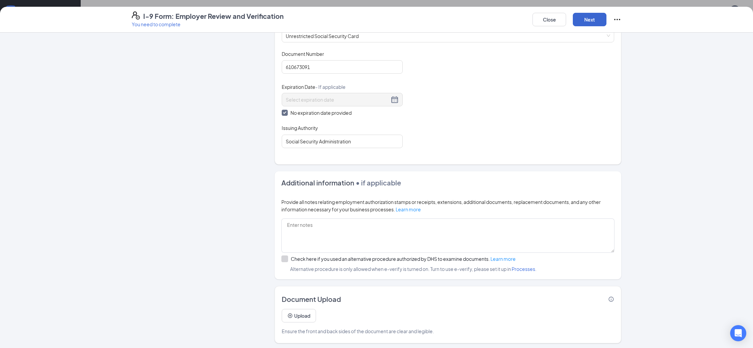
click at [590, 26] on div "Close Next" at bounding box center [577, 19] width 89 height 16
click at [588, 21] on button "Next" at bounding box center [590, 19] width 34 height 13
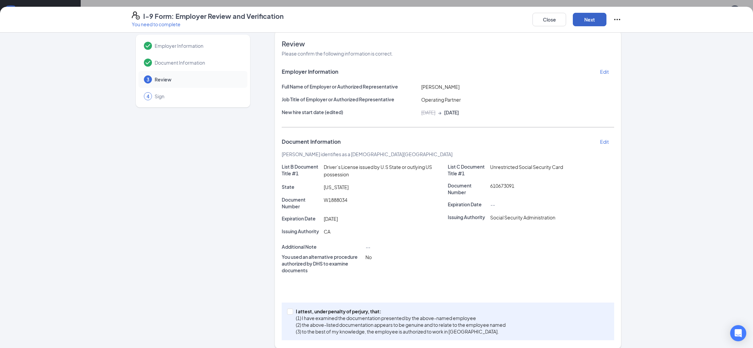
scroll to position [16, 0]
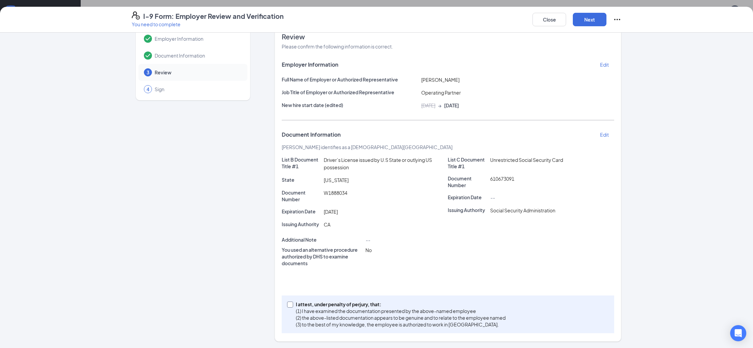
click at [289, 303] on input "I attest, under penalty of perjury, that: (1) I have examined the documentation…" at bounding box center [289, 303] width 5 height 5
checkbox input "true"
click at [597, 14] on button "Next" at bounding box center [590, 19] width 34 height 13
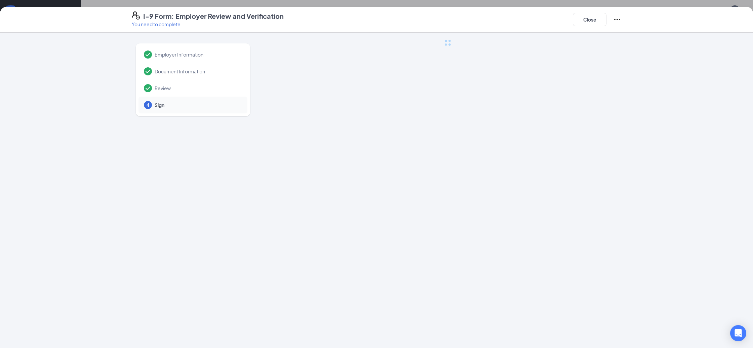
scroll to position [0, 0]
click at [441, 167] on div at bounding box center [448, 173] width 347 height 269
click at [316, 104] on div at bounding box center [448, 173] width 347 height 269
click at [585, 26] on div "Close" at bounding box center [597, 19] width 48 height 16
click at [583, 23] on button "Close" at bounding box center [590, 19] width 34 height 13
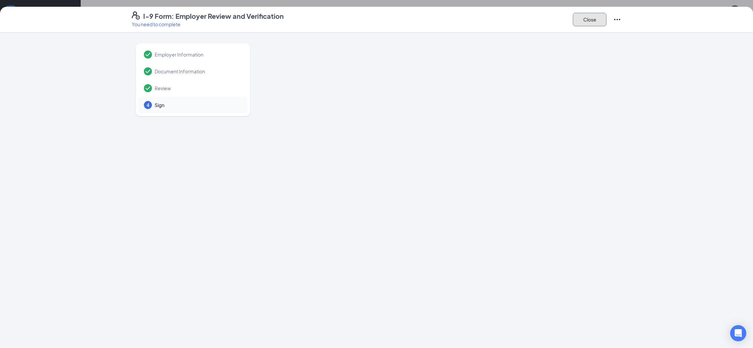
click at [587, 20] on button "Close" at bounding box center [590, 19] width 34 height 13
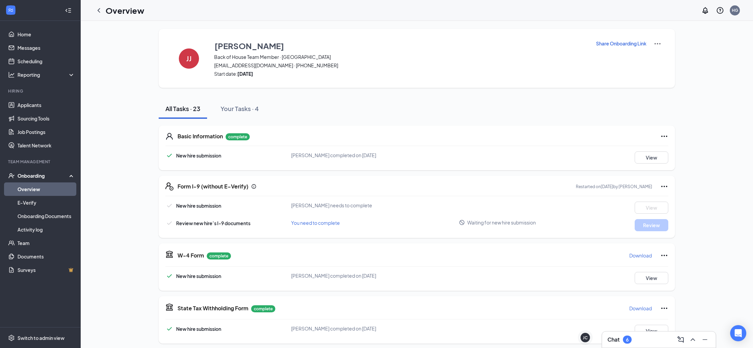
click at [660, 165] on div "Basic Information complete New hire submission [PERSON_NAME] completed on [DATE…" at bounding box center [417, 147] width 517 height 45
click at [656, 159] on button "View" at bounding box center [652, 157] width 34 height 12
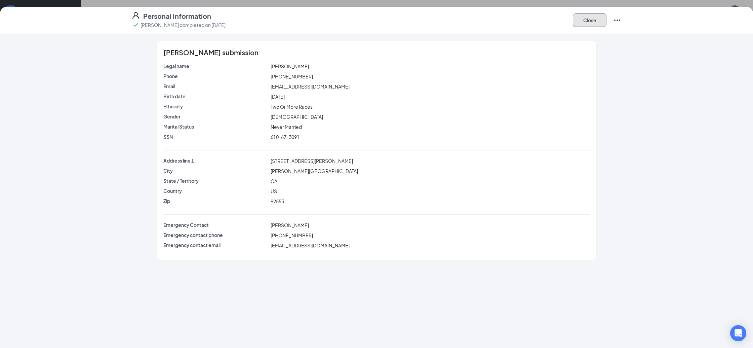
click at [592, 23] on button "Close" at bounding box center [590, 19] width 34 height 13
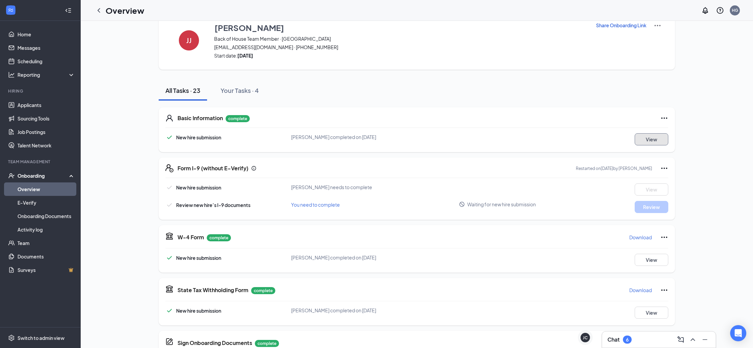
scroll to position [24, 0]
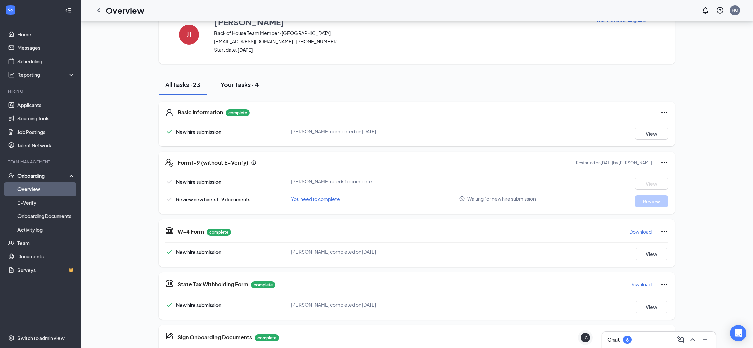
click at [245, 94] on button "Your Tasks · 4" at bounding box center [240, 85] width 52 height 20
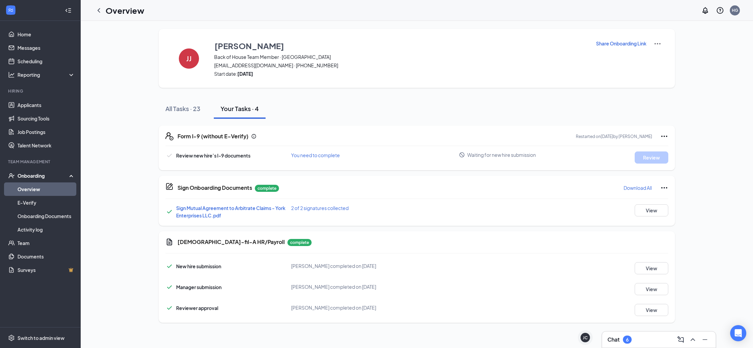
scroll to position [0, 0]
click at [506, 157] on span "Waiting for new hire submission" at bounding box center [501, 154] width 69 height 7
click at [507, 156] on span "Waiting for new hire submission" at bounding box center [501, 154] width 69 height 7
click at [663, 135] on icon "Ellipses" at bounding box center [665, 136] width 8 height 8
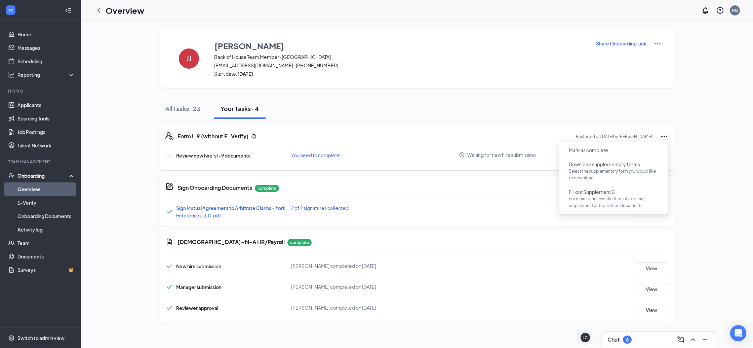
click at [679, 152] on div "[PERSON_NAME] [PERSON_NAME] Back of House Team Member · [GEOGRAPHIC_DATA] [EMAI…" at bounding box center [417, 178] width 650 height 299
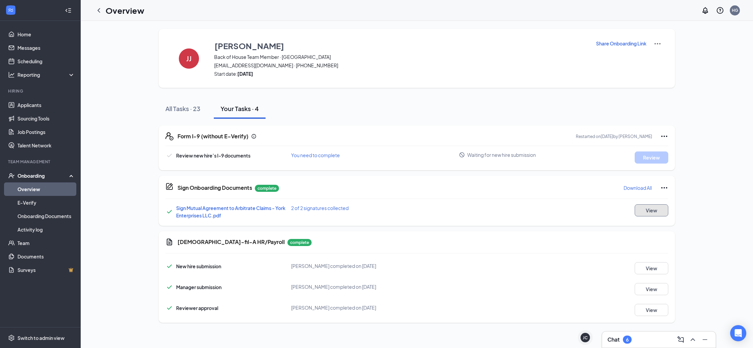
click at [653, 210] on button "View" at bounding box center [652, 210] width 34 height 12
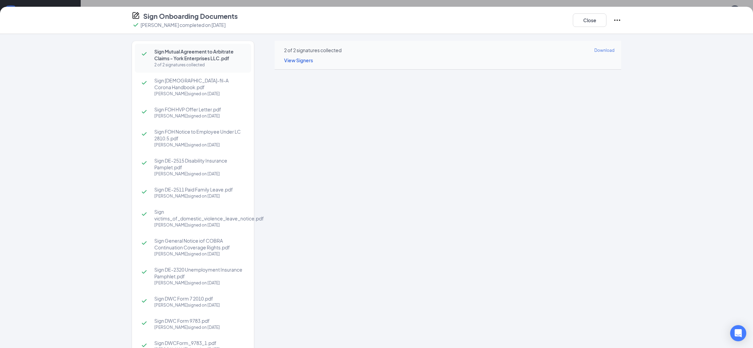
click at [617, 22] on icon "Ellipses" at bounding box center [617, 20] width 8 height 8
click at [596, 20] on button "Close" at bounding box center [590, 19] width 34 height 13
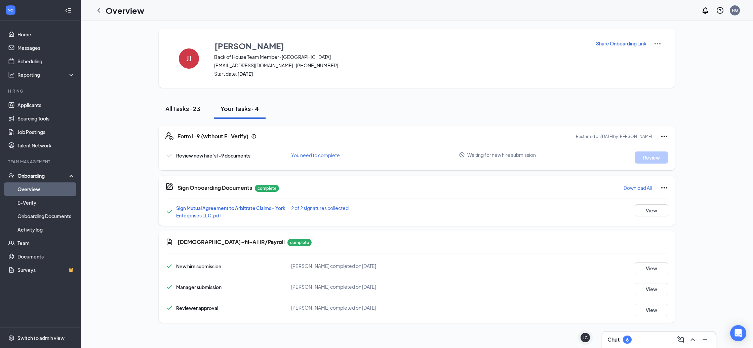
click at [179, 115] on button "All Tasks · 23" at bounding box center [183, 109] width 48 height 20
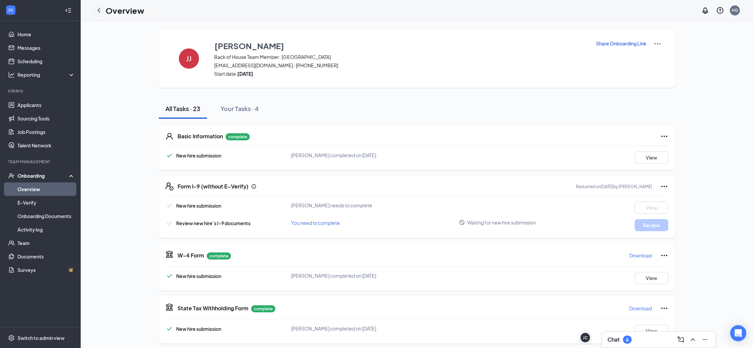
click at [94, 14] on div at bounding box center [98, 10] width 13 height 13
click at [95, 13] on icon "ChevronLeft" at bounding box center [99, 10] width 8 height 8
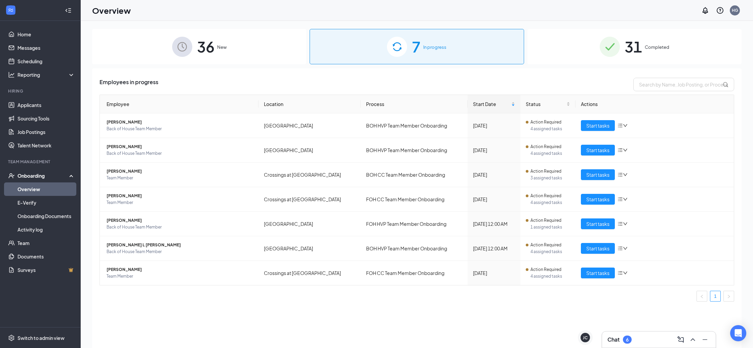
click at [656, 46] on span "Completed" at bounding box center [657, 47] width 25 height 7
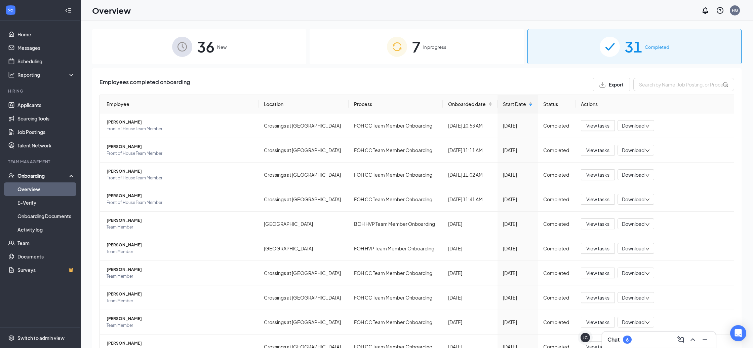
click at [207, 51] on span "36" at bounding box center [205, 46] width 17 height 23
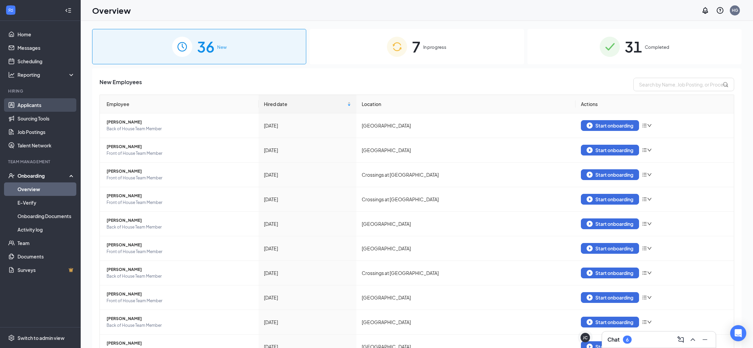
click at [32, 108] on link "Applicants" at bounding box center [46, 104] width 58 height 13
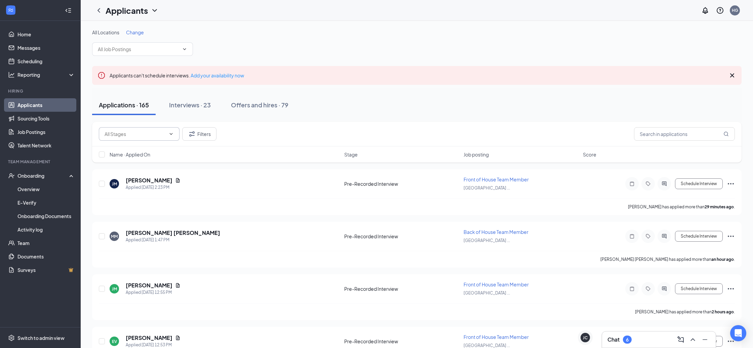
click at [159, 137] on input "text" at bounding box center [135, 133] width 61 height 7
click at [630, 137] on div "Filters" at bounding box center [417, 133] width 636 height 13
click at [667, 138] on input "text" at bounding box center [684, 133] width 101 height 13
click at [670, 137] on input "text" at bounding box center [684, 133] width 101 height 13
type input "o"
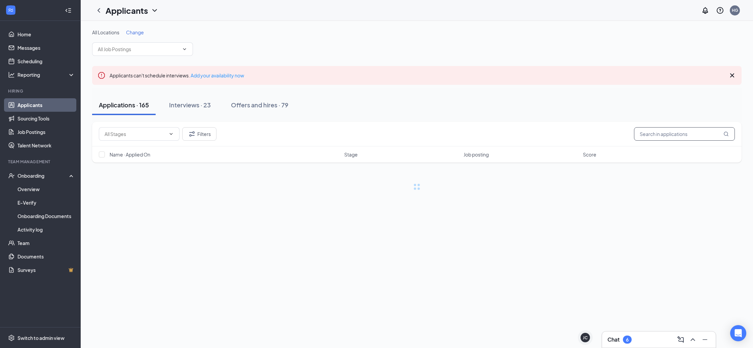
type input "h"
type input "jourd"
click at [733, 78] on icon "Cross" at bounding box center [732, 75] width 8 height 8
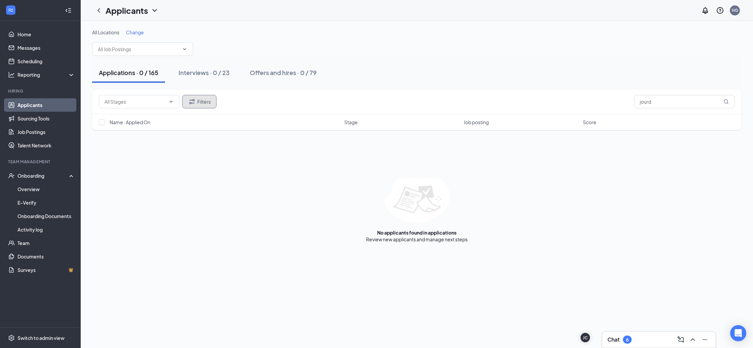
click at [198, 103] on button "Filters" at bounding box center [199, 101] width 34 height 13
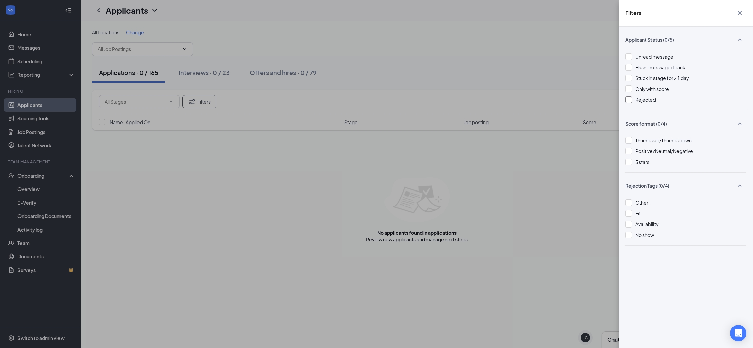
click at [635, 98] on div "Rejected" at bounding box center [686, 99] width 121 height 7
click at [480, 219] on div "Filters Applicant Status (1/5) Unread message Hasn't messaged back Stuck in sta…" at bounding box center [376, 174] width 753 height 348
click at [436, 241] on div "Filters Applicant Status (1/5) Unread message Hasn't messaged back Stuck in sta…" at bounding box center [376, 174] width 753 height 348
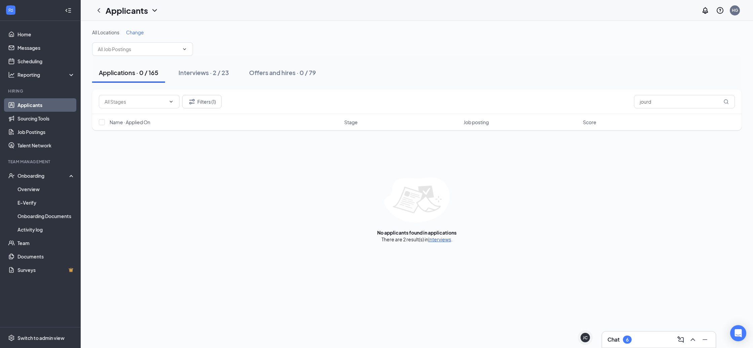
click at [442, 241] on link "Interviews" at bounding box center [439, 239] width 23 height 6
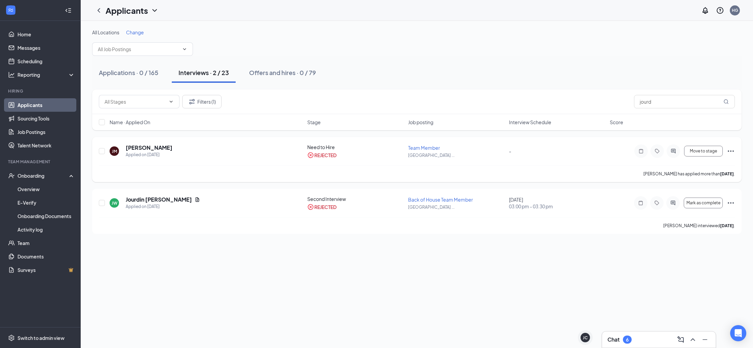
click at [733, 149] on icon "Ellipses" at bounding box center [731, 151] width 8 height 8
click at [697, 165] on p "Unreject" at bounding box center [701, 165] width 58 height 7
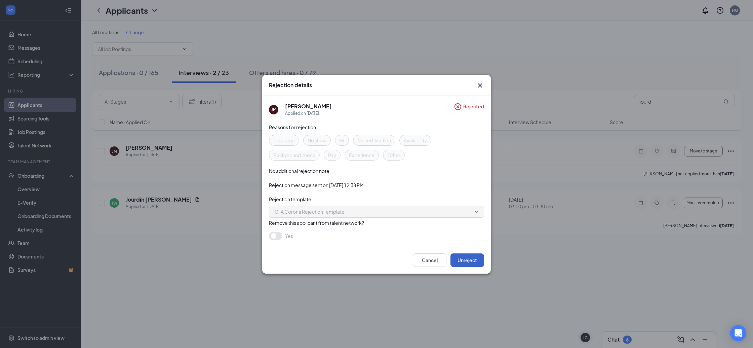
click at [476, 262] on button "Unreject" at bounding box center [468, 259] width 34 height 13
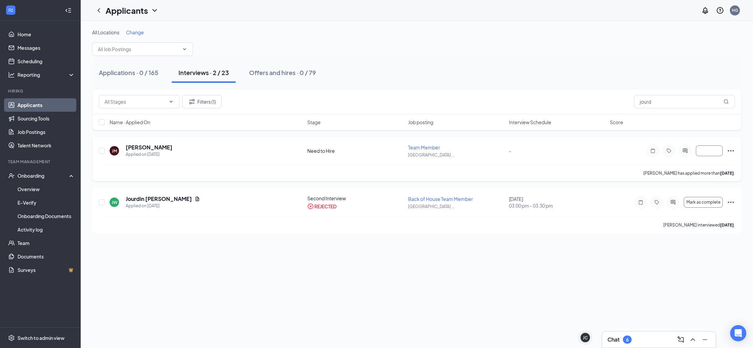
click at [734, 148] on icon "Ellipses" at bounding box center [731, 151] width 8 height 8
click at [420, 147] on span "Team Member" at bounding box center [424, 147] width 32 height 6
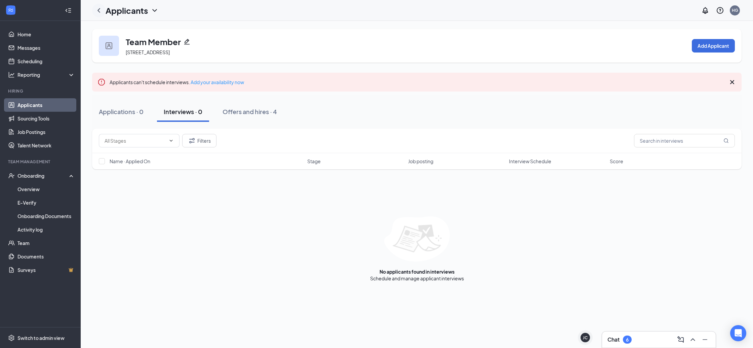
click at [97, 9] on icon "ChevronLeft" at bounding box center [99, 10] width 8 height 8
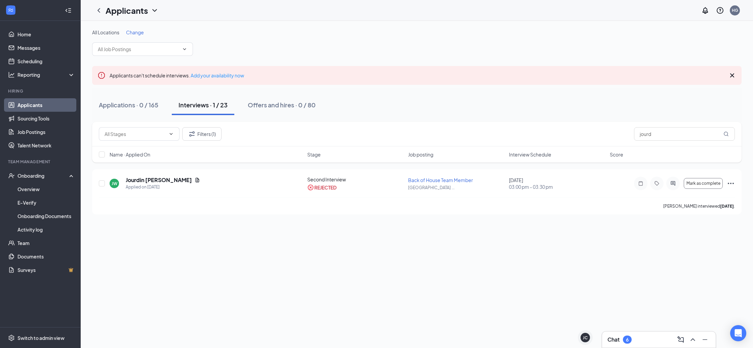
click at [205, 107] on div "Interviews · 1 / 23" at bounding box center [203, 105] width 49 height 8
click at [731, 75] on icon "Cross" at bounding box center [732, 75] width 8 height 8
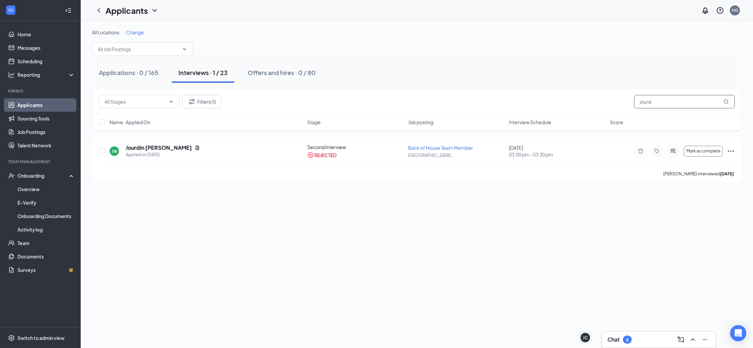
click at [658, 98] on input "jourd" at bounding box center [684, 101] width 101 height 13
click at [658, 99] on input "jourd" at bounding box center [684, 101] width 101 height 13
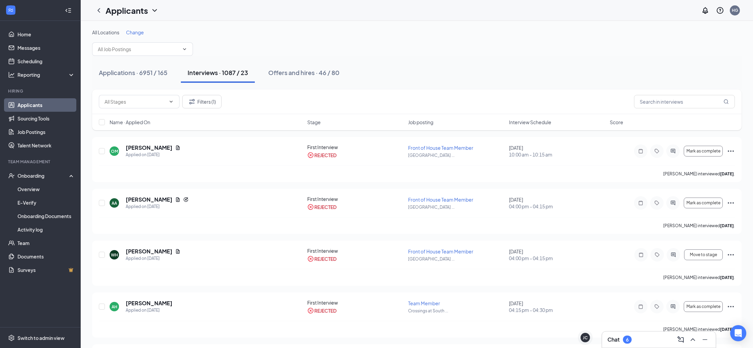
click at [191, 75] on div "Interviews · 1087 / 23" at bounding box center [218, 72] width 61 height 8
click at [199, 104] on button "Filters (1)" at bounding box center [201, 101] width 39 height 13
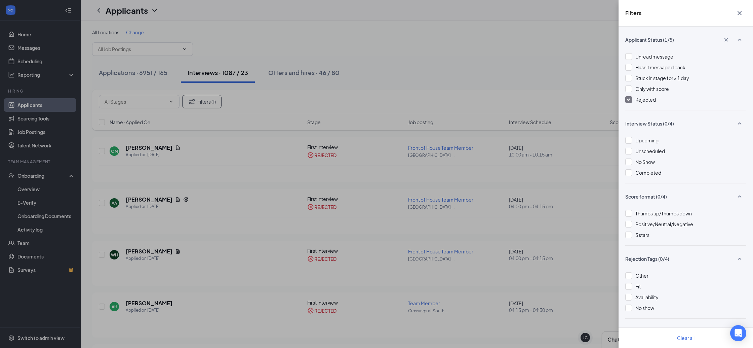
click at [630, 99] on img at bounding box center [628, 99] width 3 height 3
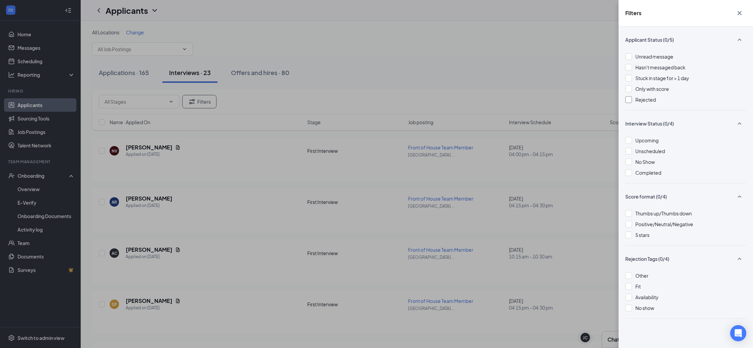
click at [743, 15] on icon "Cross" at bounding box center [740, 13] width 8 height 8
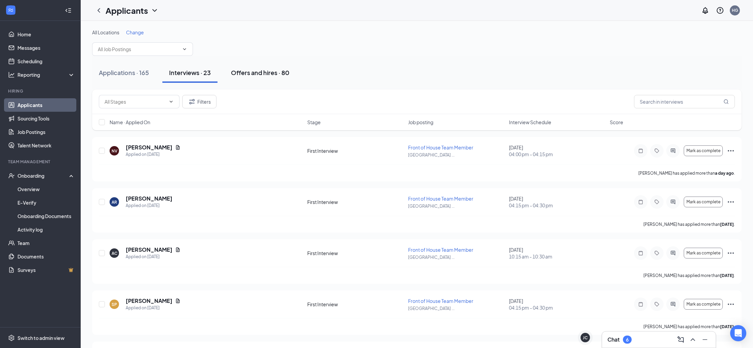
click at [263, 69] on div "Offers and hires · 80" at bounding box center [260, 72] width 59 height 8
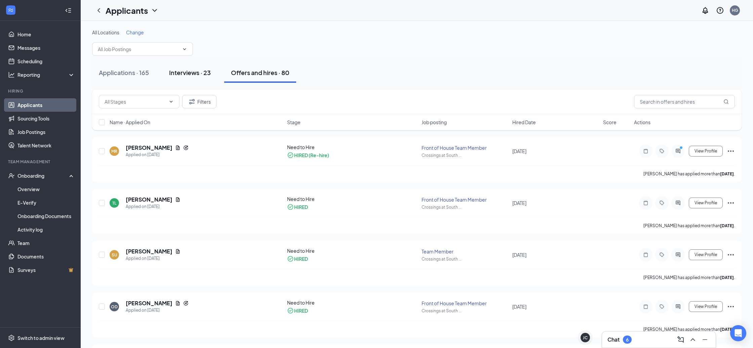
click at [183, 73] on div "Interviews · 23" at bounding box center [190, 72] width 42 height 8
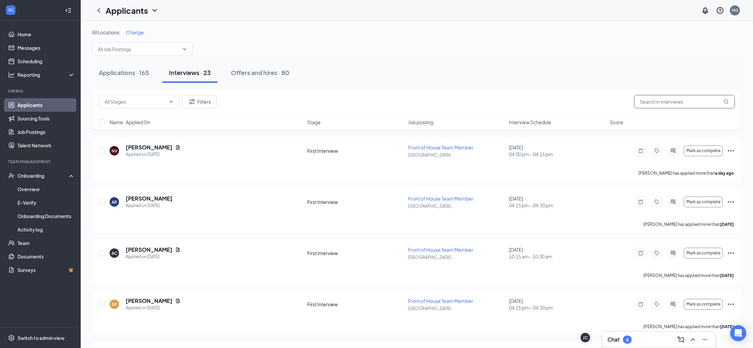
click at [672, 99] on input "text" at bounding box center [684, 101] width 101 height 13
type input "h"
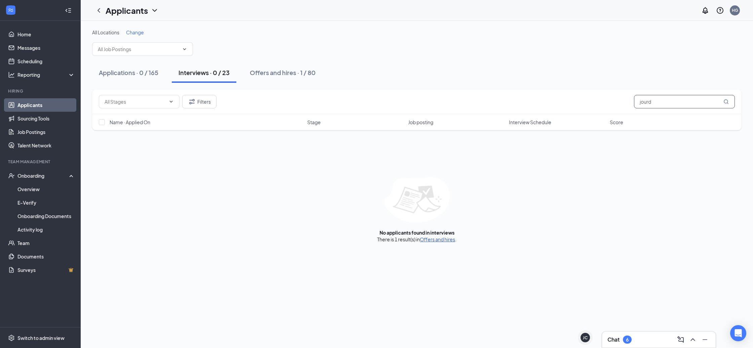
type input "jourd"
click at [431, 237] on link "Offers and hires" at bounding box center [437, 239] width 35 height 6
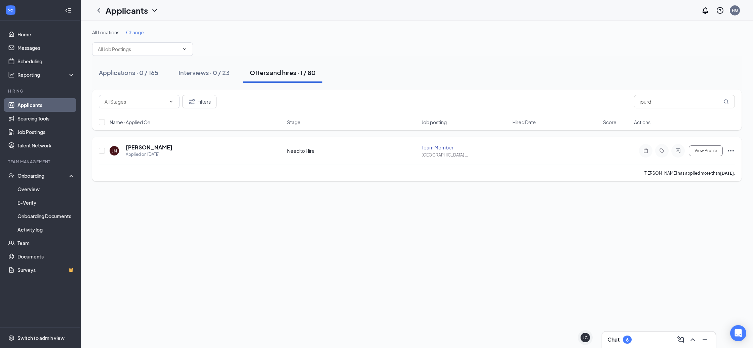
click at [732, 150] on icon "Ellipses" at bounding box center [731, 151] width 8 height 8
click at [295, 145] on div "JM Jourdyn Metoyer Applied on Jun 3 Need to Hire Team Member Hidden Valley Park…" at bounding box center [417, 154] width 636 height 21
click at [734, 151] on icon "Ellipses" at bounding box center [731, 150] width 6 height 1
click at [691, 216] on p "Move to stage" at bounding box center [701, 215] width 58 height 7
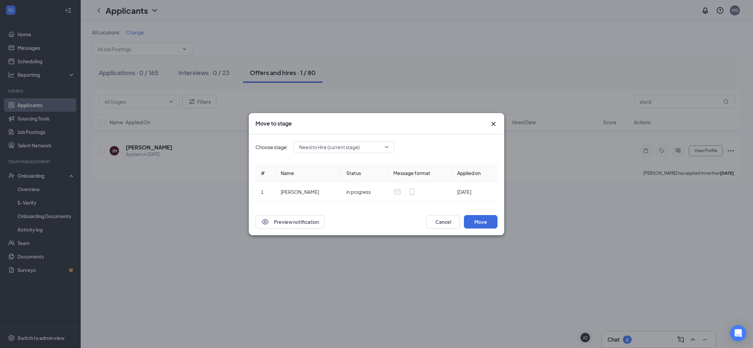
click at [387, 148] on span "Need to Hire (current stage)" at bounding box center [343, 147] width 89 height 10
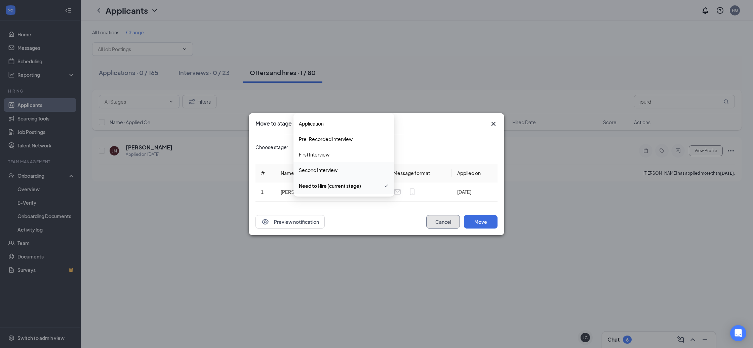
click at [444, 227] on button "Cancel" at bounding box center [443, 221] width 34 height 13
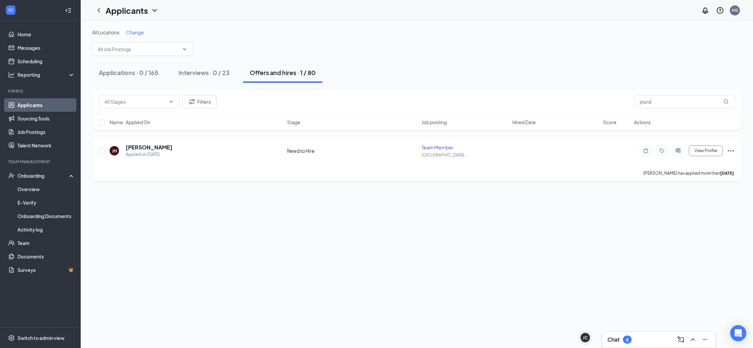
click at [729, 151] on icon "Ellipses" at bounding box center [731, 151] width 8 height 8
click at [703, 166] on p "Mark as hired" at bounding box center [701, 164] width 58 height 7
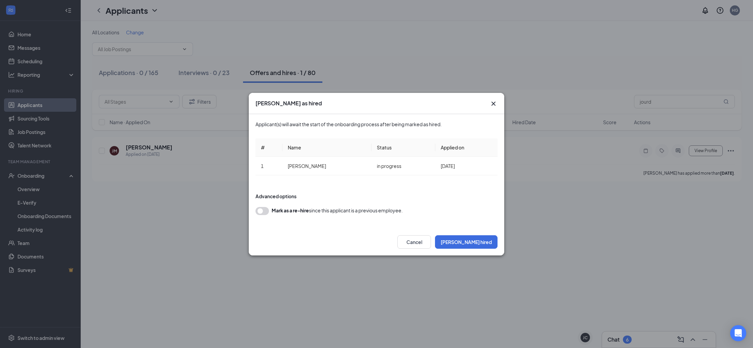
click at [701, 166] on div "Mark as hired Applicant(s) will await the start of the onboarding process after…" at bounding box center [376, 174] width 753 height 348
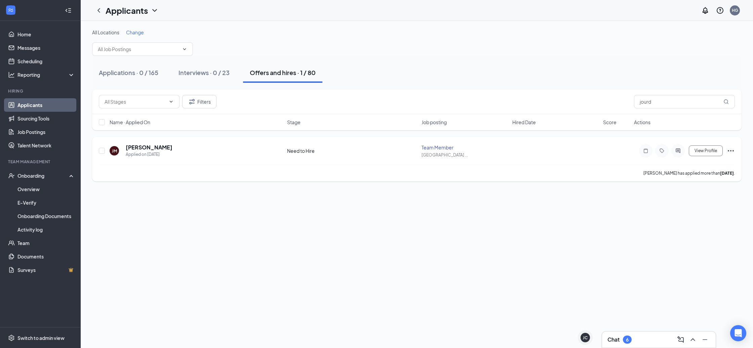
click at [735, 148] on icon "Ellipses" at bounding box center [731, 151] width 8 height 8
click at [708, 164] on p "Mark as hired" at bounding box center [701, 164] width 58 height 7
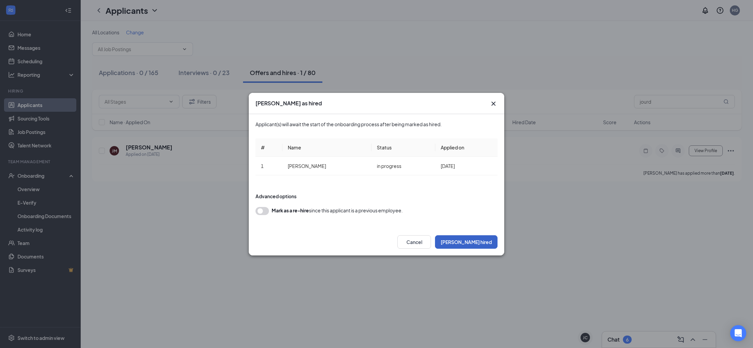
click at [479, 241] on button "Mark hired" at bounding box center [466, 241] width 63 height 13
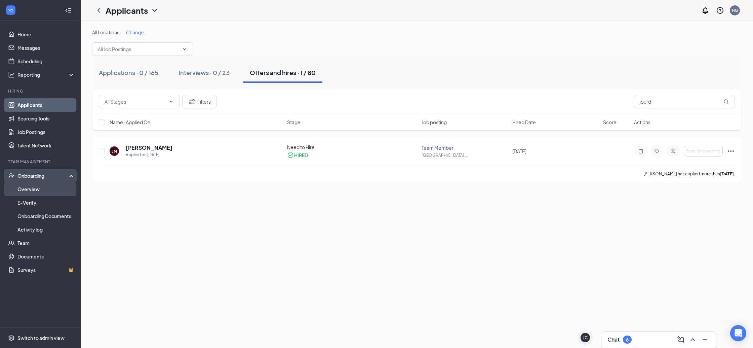
click at [33, 193] on link "Overview" at bounding box center [46, 188] width 58 height 13
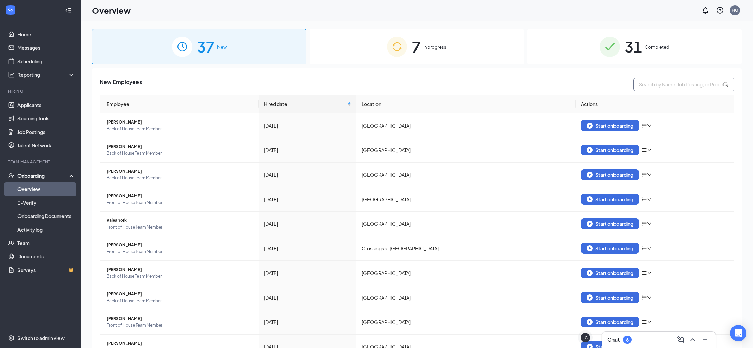
click at [658, 86] on input "text" at bounding box center [684, 84] width 101 height 13
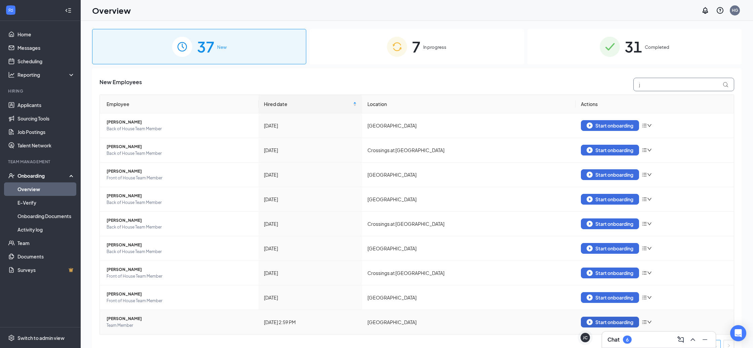
type input "j"
click at [608, 323] on div "Start onboarding" at bounding box center [610, 322] width 47 height 6
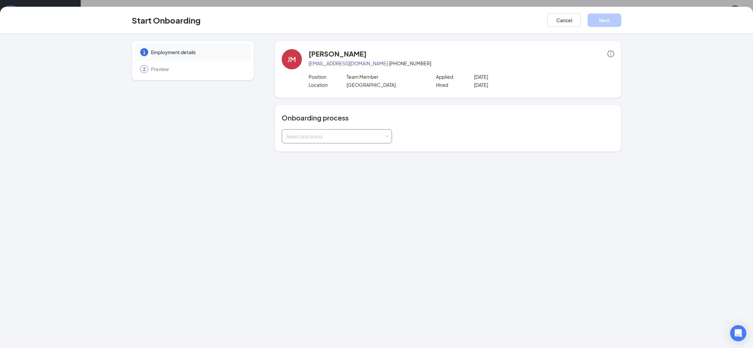
click at [381, 139] on div "Select a process" at bounding box center [335, 136] width 99 height 7
click at [355, 184] on span "FOH HVP Team Member Onboarding" at bounding box center [324, 187] width 80 height 6
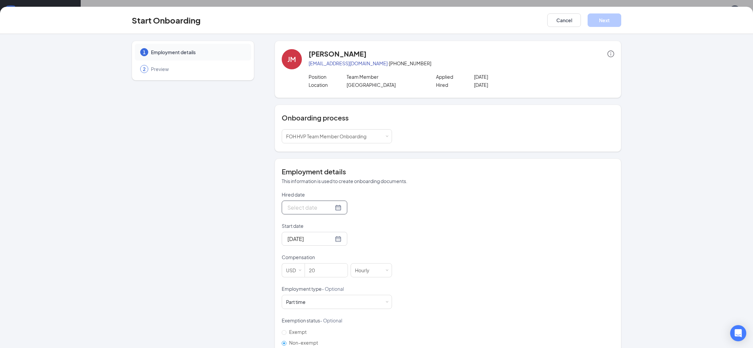
click at [330, 208] on div at bounding box center [315, 207] width 54 height 8
click at [361, 221] on button "button" at bounding box center [361, 222] width 7 height 13
type input "Sep 2, 2025"
click at [319, 245] on div "2" at bounding box center [316, 247] width 8 height 8
click at [330, 238] on div at bounding box center [315, 238] width 54 height 8
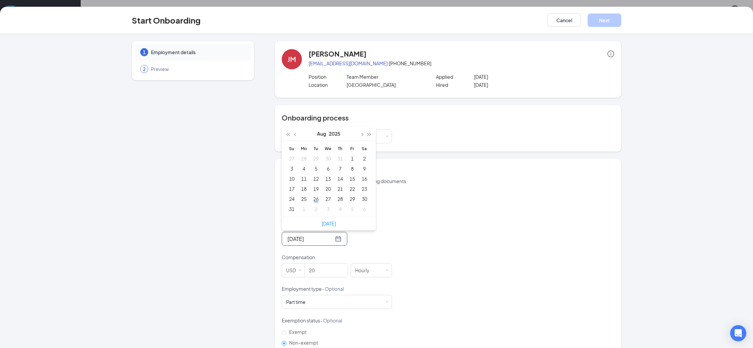
type input "Aug 1, 2025"
click at [360, 135] on button "button" at bounding box center [361, 133] width 7 height 13
type input "Sep 2, 2025"
click at [321, 157] on td "2" at bounding box center [316, 158] width 12 height 10
click at [409, 224] on div "Hired date Sep 2, 2025 Sep 2025 Su Mo Tu We Th Fr Sa 31 1 2 3 4 5 6 7 8 9 10 11…" at bounding box center [448, 285] width 333 height 188
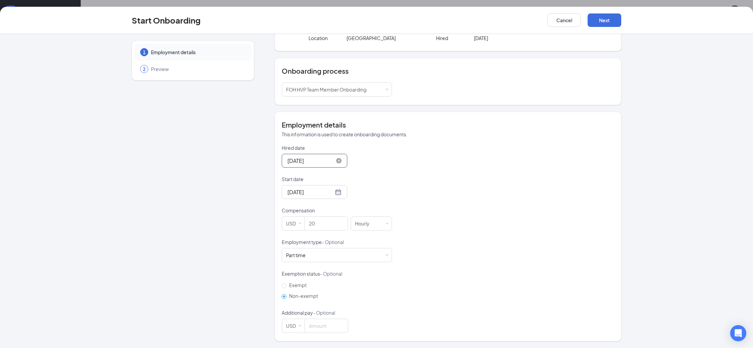
scroll to position [47, 0]
click at [612, 24] on button "Next" at bounding box center [605, 19] width 34 height 13
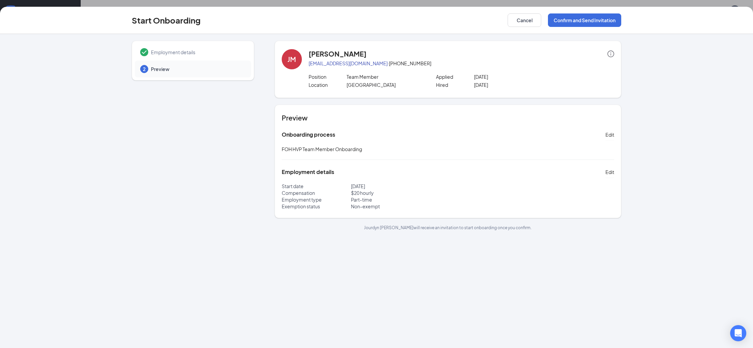
scroll to position [0, 0]
click at [606, 18] on button "Confirm and Send Invitation" at bounding box center [584, 19] width 73 height 13
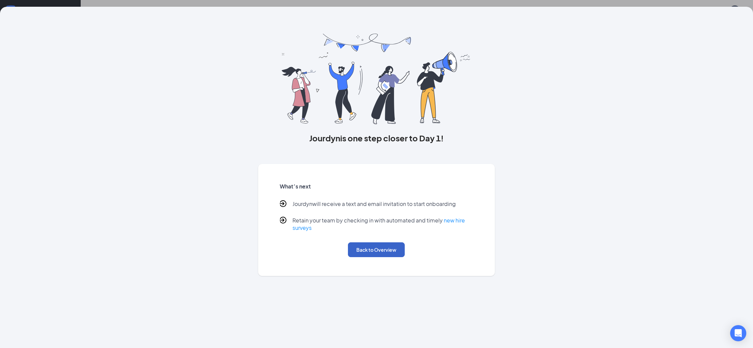
click at [367, 250] on button "Back to Overview" at bounding box center [376, 249] width 57 height 15
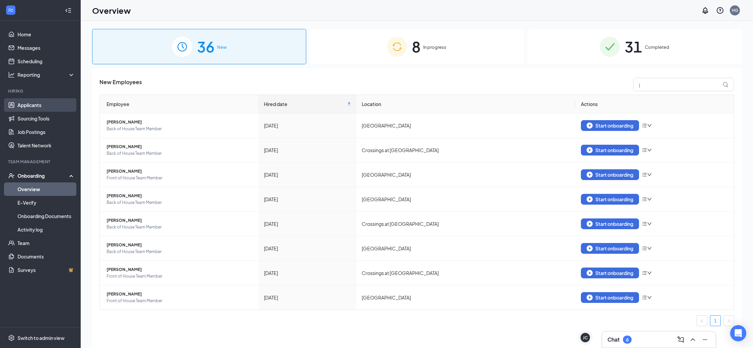
click at [37, 104] on link "Applicants" at bounding box center [46, 104] width 58 height 13
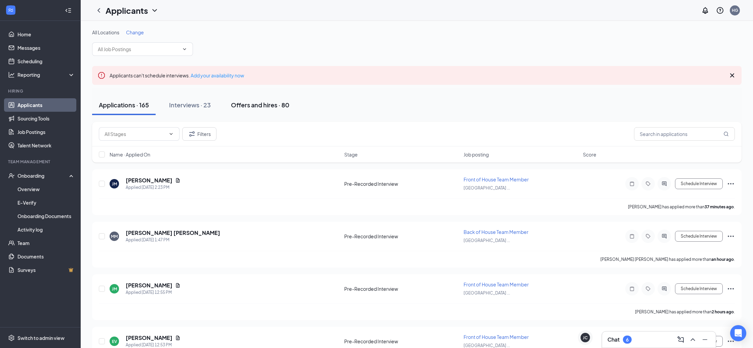
click at [289, 110] on button "Offers and hires · 80" at bounding box center [260, 105] width 72 height 20
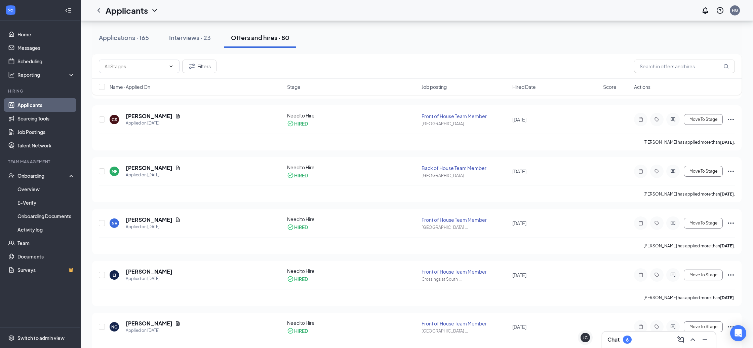
scroll to position [3448, 0]
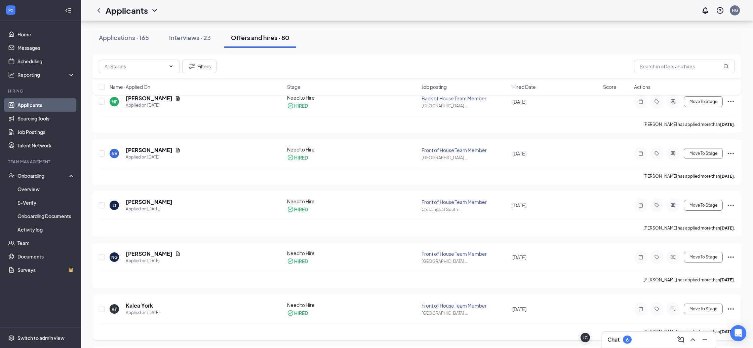
click at [733, 309] on icon "Ellipses" at bounding box center [731, 309] width 8 height 8
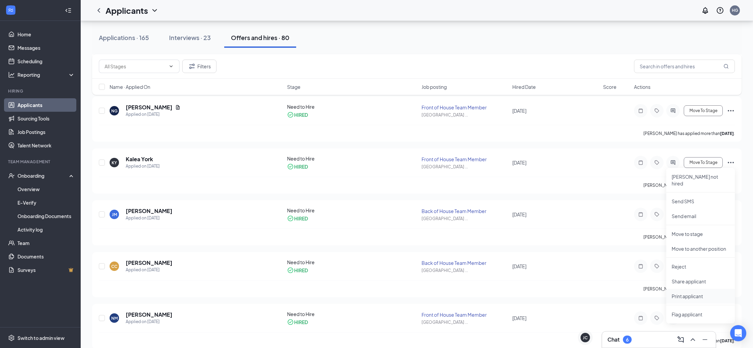
scroll to position [3596, 0]
click at [734, 161] on icon "Ellipses" at bounding box center [731, 161] width 8 height 8
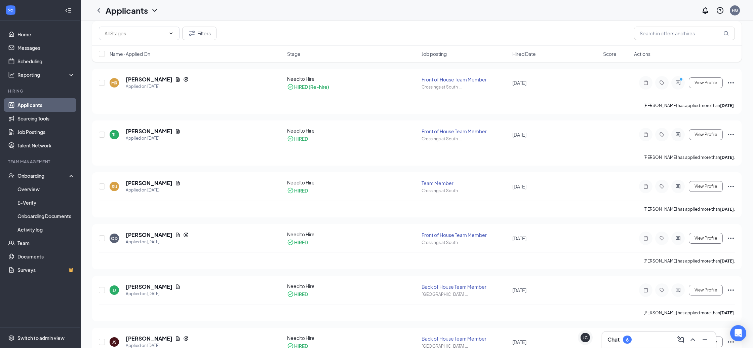
scroll to position [0, 0]
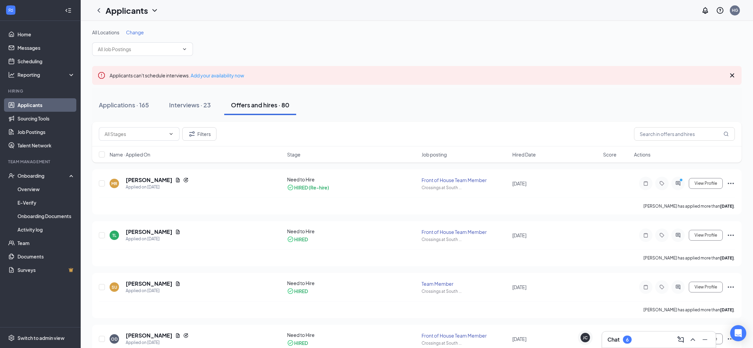
click at [185, 91] on div "Applications · 165 Interviews · 23 Offers and hires · 80" at bounding box center [417, 105] width 650 height 34
click at [682, 183] on icon "PrimaryDot" at bounding box center [682, 180] width 8 height 5
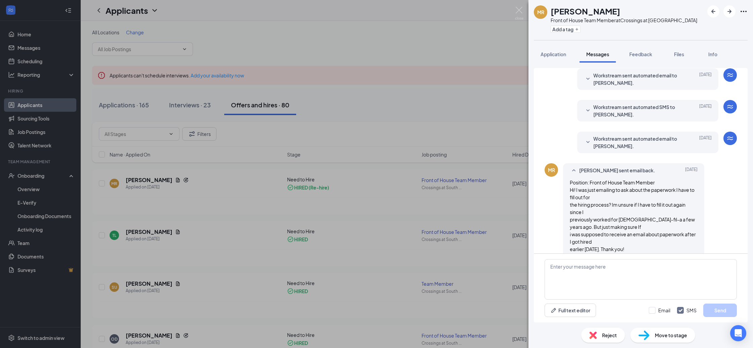
scroll to position [156, 0]
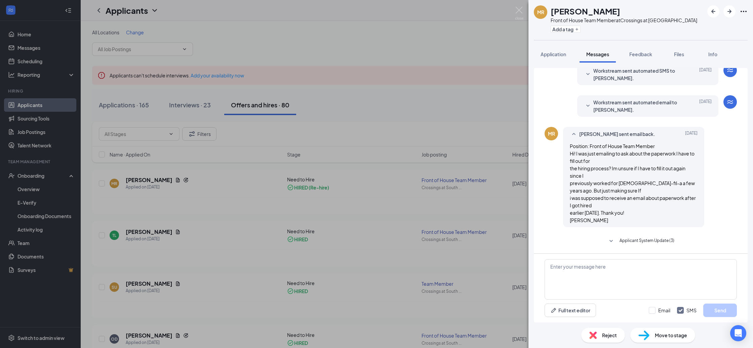
click at [523, 112] on div "MR Makenna Rezner Front of House Team Member at Crossings at South Corona Add a…" at bounding box center [376, 174] width 753 height 348
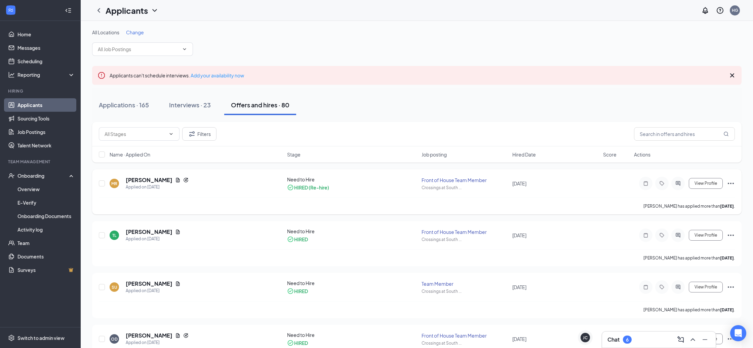
click at [734, 184] on icon "Ellipses" at bounding box center [731, 183] width 8 height 8
click at [656, 142] on div "Filters" at bounding box center [417, 134] width 650 height 25
click at [732, 234] on icon "Ellipses" at bounding box center [731, 235] width 8 height 8
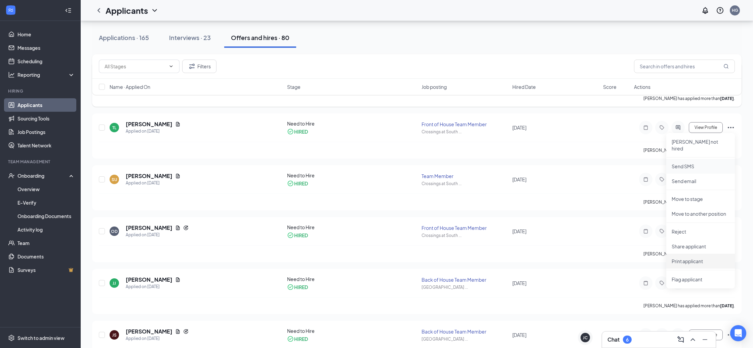
scroll to position [109, 0]
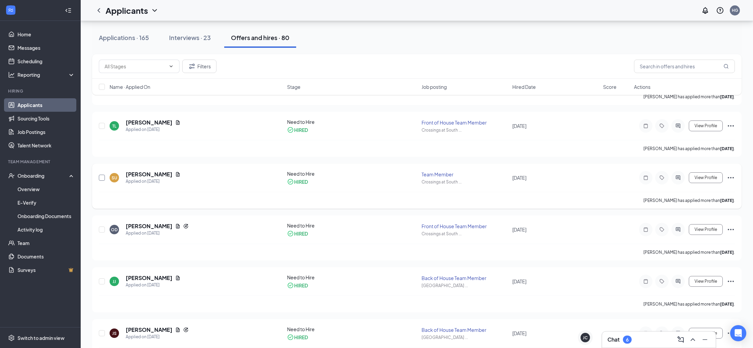
click at [101, 179] on input "checkbox" at bounding box center [102, 178] width 6 height 6
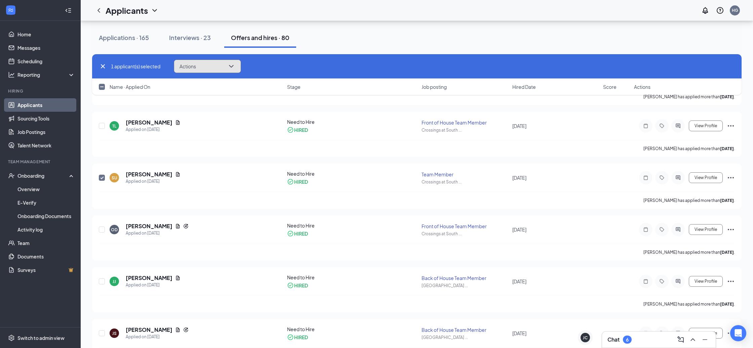
click at [234, 64] on icon "ChevronDown" at bounding box center [231, 66] width 8 height 8
click at [235, 64] on icon "ChevronDown" at bounding box center [231, 66] width 8 height 8
click at [102, 65] on icon "Cross" at bounding box center [103, 66] width 4 height 4
checkbox input "false"
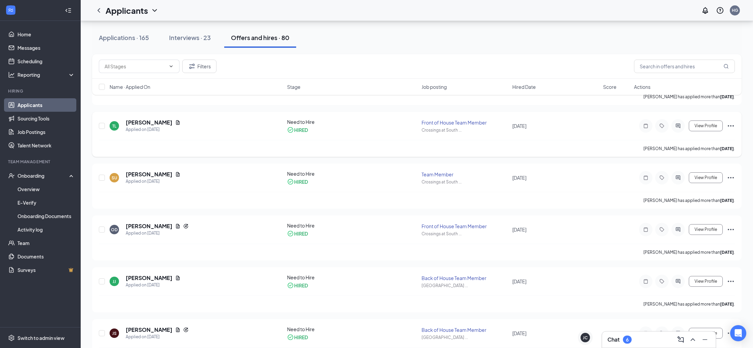
click at [199, 141] on div "Timmy Lem has applied more than 14 days ago ." at bounding box center [417, 148] width 636 height 17
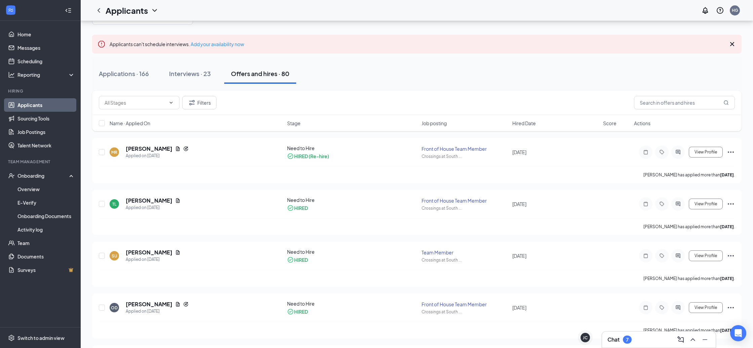
scroll to position [0, 0]
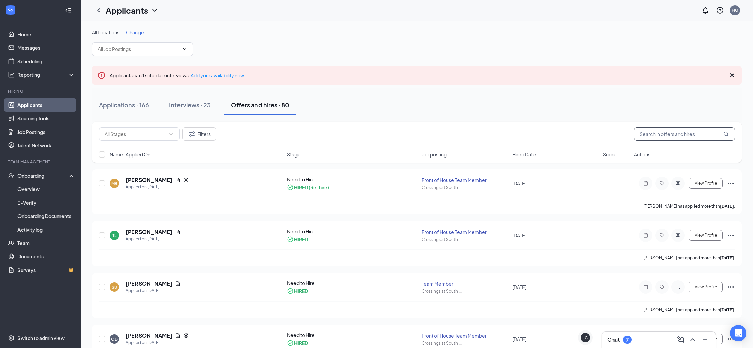
click at [690, 131] on input "text" at bounding box center [684, 133] width 101 height 13
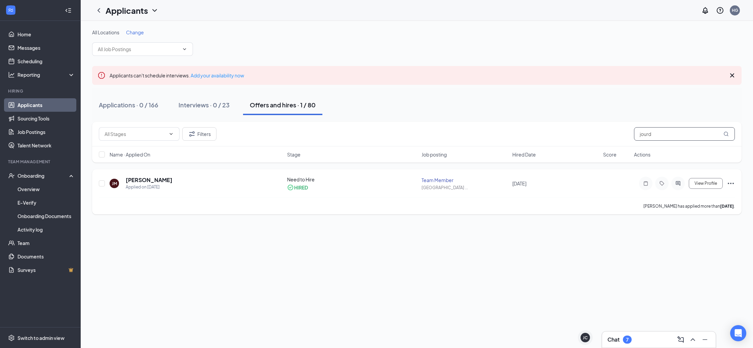
type input "jourd"
click at [733, 184] on icon "Ellipses" at bounding box center [731, 183] width 8 height 8
click at [599, 240] on div "All Locations Change Applicants can't schedule interviews. Add your availabilit…" at bounding box center [417, 184] width 673 height 327
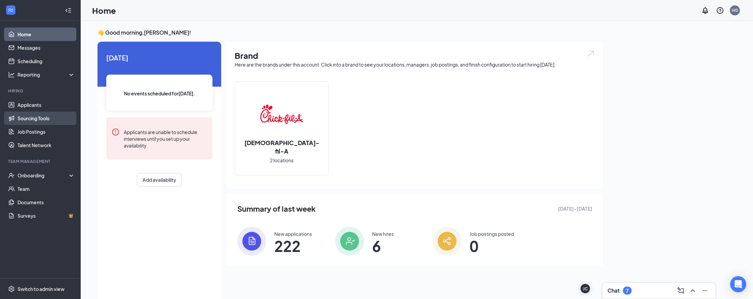
click at [56, 121] on link "Sourcing Tools" at bounding box center [46, 118] width 58 height 13
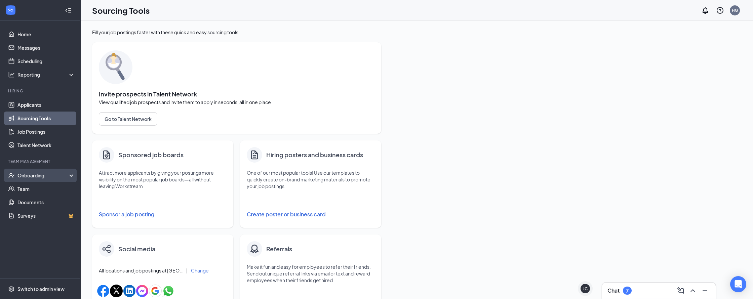
click at [36, 179] on div "Onboarding" at bounding box center [43, 175] width 52 height 7
click at [41, 190] on link "Overview" at bounding box center [46, 188] width 58 height 13
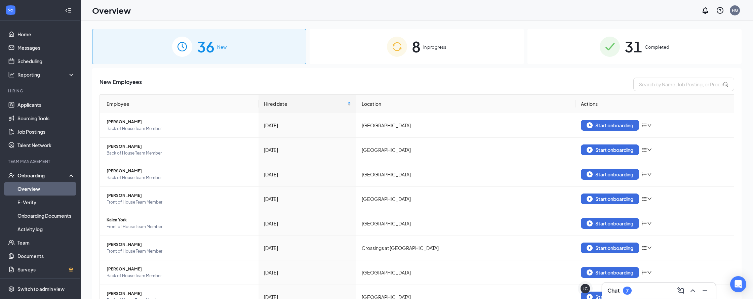
click at [457, 40] on div "8 In progress" at bounding box center [417, 46] width 214 height 35
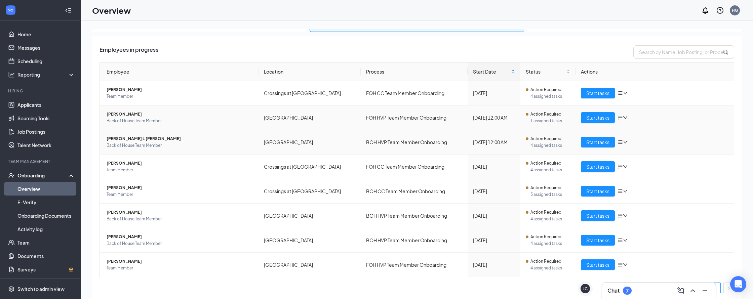
scroll to position [34, 0]
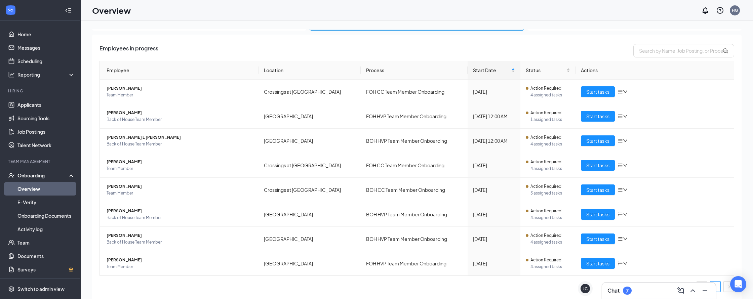
click at [638, 289] on div "Chat 7" at bounding box center [659, 291] width 103 height 11
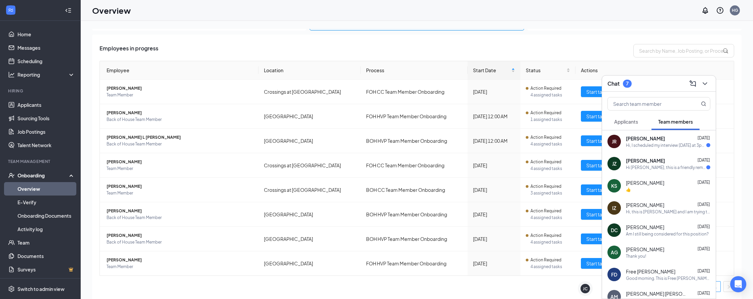
click at [677, 145] on div "Hi, I scheduled my interview [DATE] at 3pm and haven't gotten any messages or e…" at bounding box center [666, 146] width 80 height 6
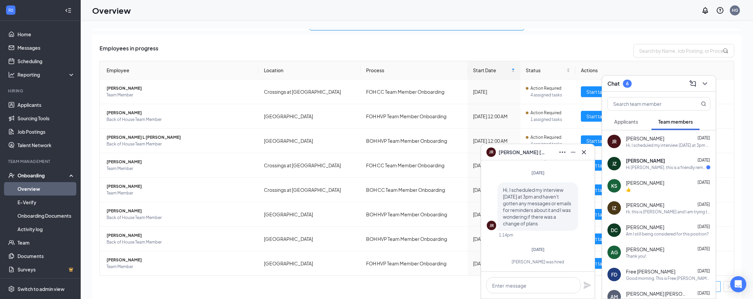
click at [674, 165] on div "Hi [PERSON_NAME], this is a friendly reminder. Your interview with [DEMOGRAPHIC…" at bounding box center [666, 168] width 80 height 6
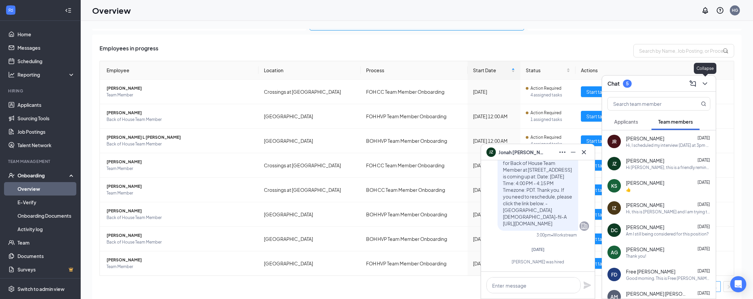
click at [707, 85] on icon "ChevronDown" at bounding box center [705, 84] width 8 height 8
